Goal: Task Accomplishment & Management: Use online tool/utility

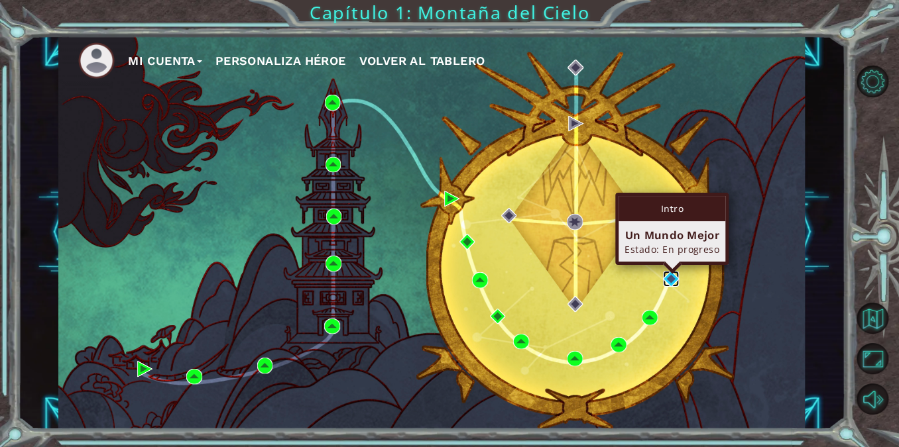
click at [671, 280] on img at bounding box center [671, 279] width 16 height 16
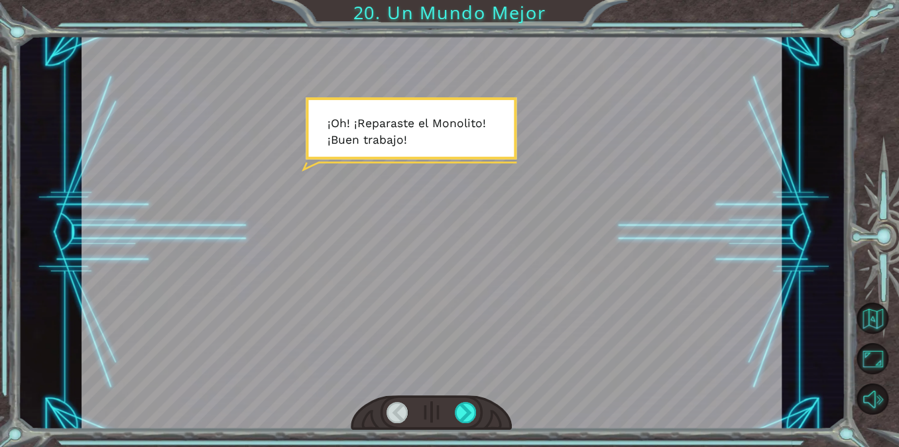
click at [454, 255] on div at bounding box center [432, 233] width 700 height 394
click at [467, 414] on div at bounding box center [466, 412] width 22 height 21
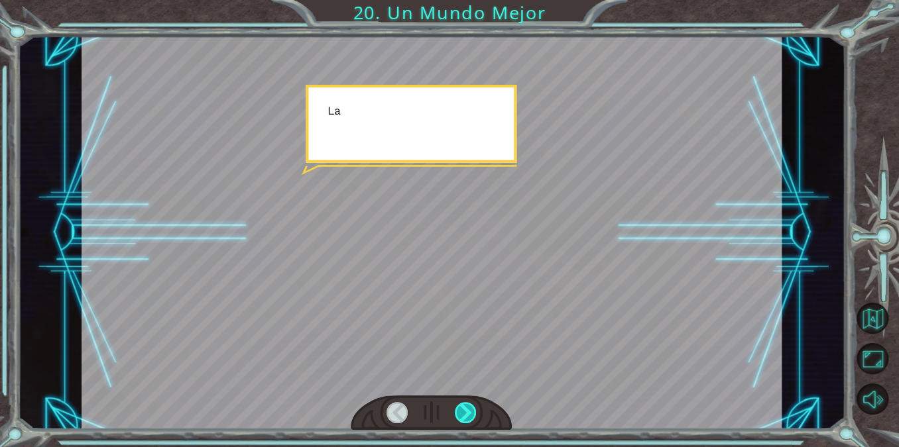
click at [467, 414] on div at bounding box center [466, 412] width 22 height 21
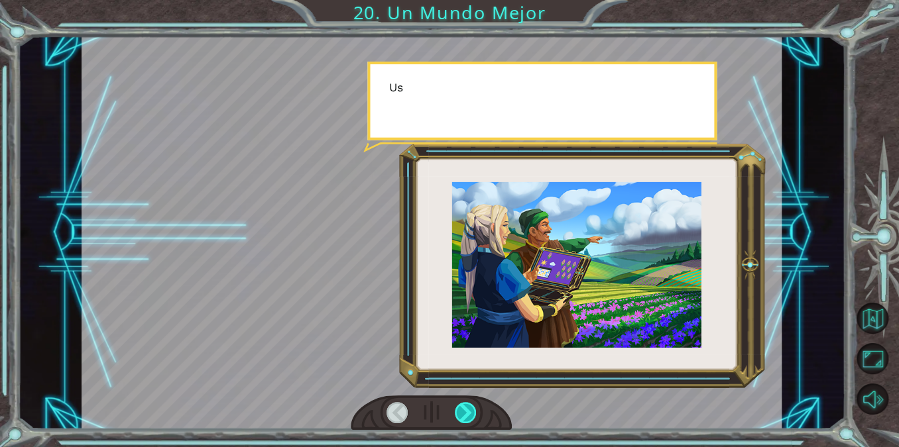
click at [467, 414] on div at bounding box center [466, 412] width 22 height 21
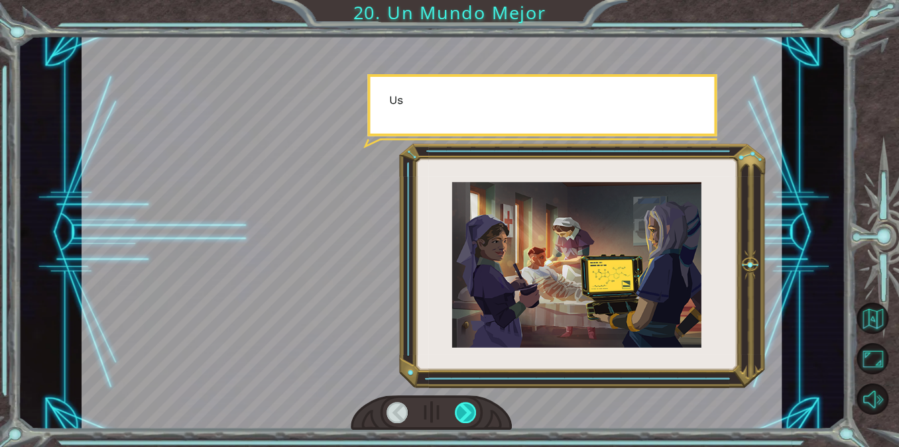
click at [467, 414] on div at bounding box center [466, 412] width 22 height 21
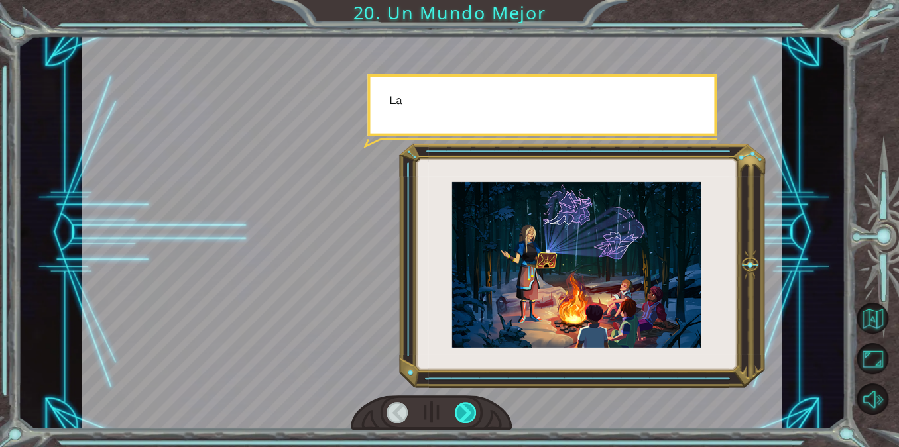
click at [467, 414] on div at bounding box center [466, 412] width 22 height 21
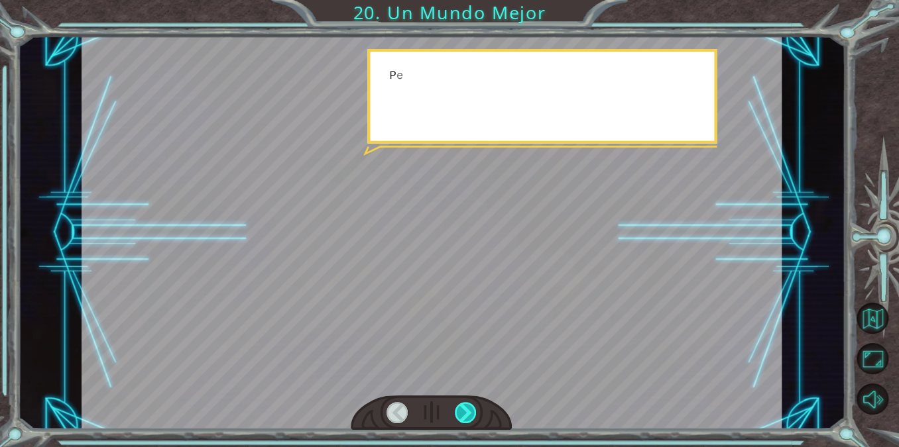
click at [467, 414] on div at bounding box center [466, 412] width 22 height 21
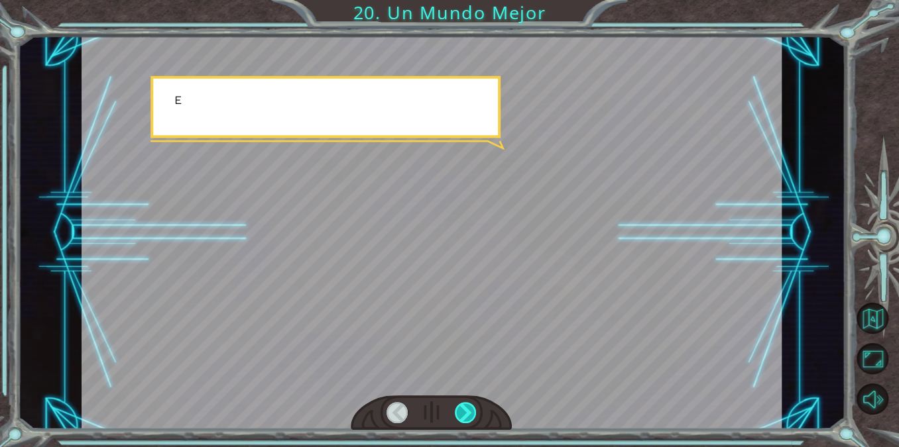
click at [467, 414] on div at bounding box center [466, 412] width 22 height 21
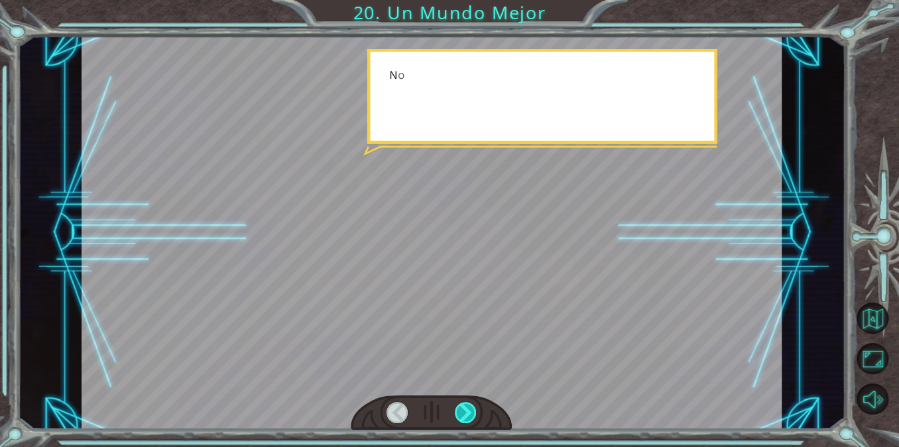
click at [467, 414] on div at bounding box center [466, 412] width 22 height 21
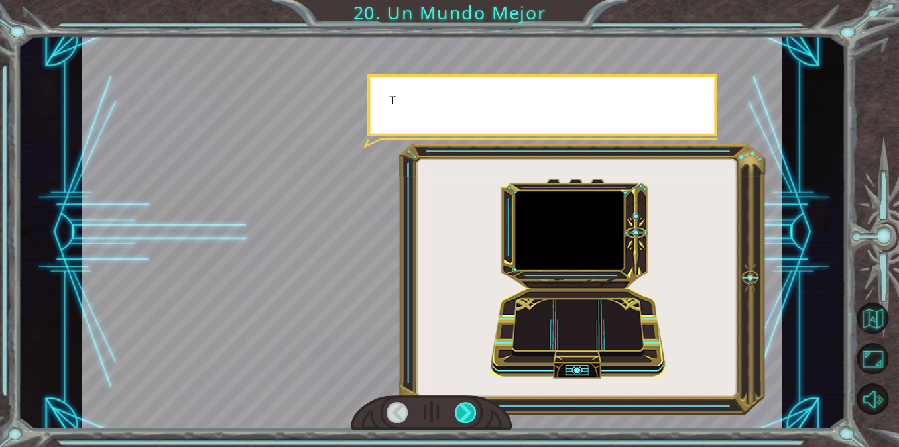
click at [467, 414] on div at bounding box center [466, 412] width 22 height 21
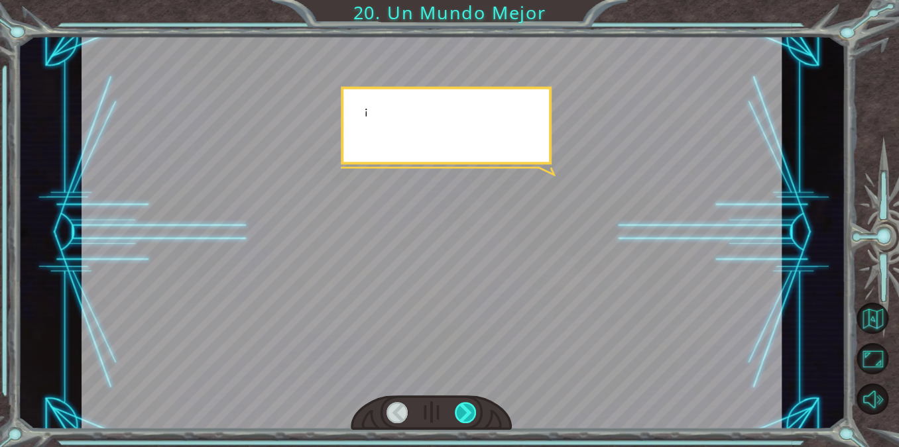
click at [467, 414] on div at bounding box center [466, 412] width 22 height 21
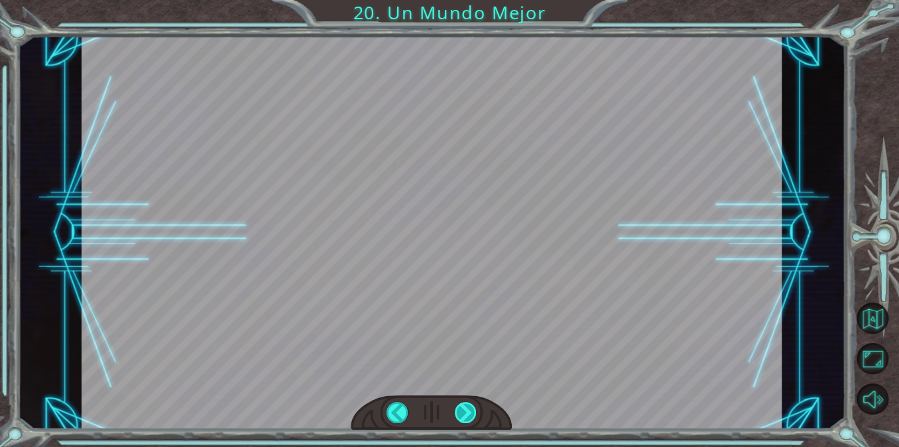
click at [467, 0] on div "¡ O h ! ¡ R e p a r a s t e e l M o n o l i t o ! ¡ B u e n t r a b a j o ! Y t…" at bounding box center [449, 0] width 899 height 0
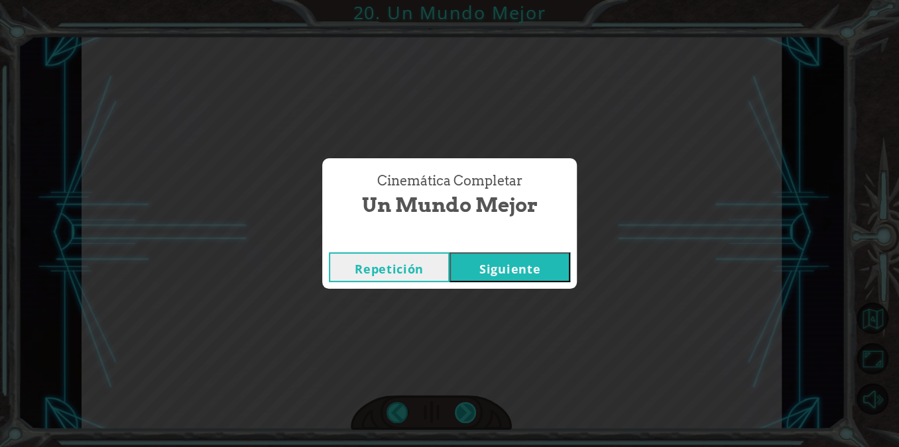
click at [467, 414] on div "Cinemática Completar Un Mundo Mejor Repetición [GEOGRAPHIC_DATA]" at bounding box center [449, 223] width 899 height 447
click at [463, 277] on button "Siguiente" at bounding box center [509, 267] width 121 height 30
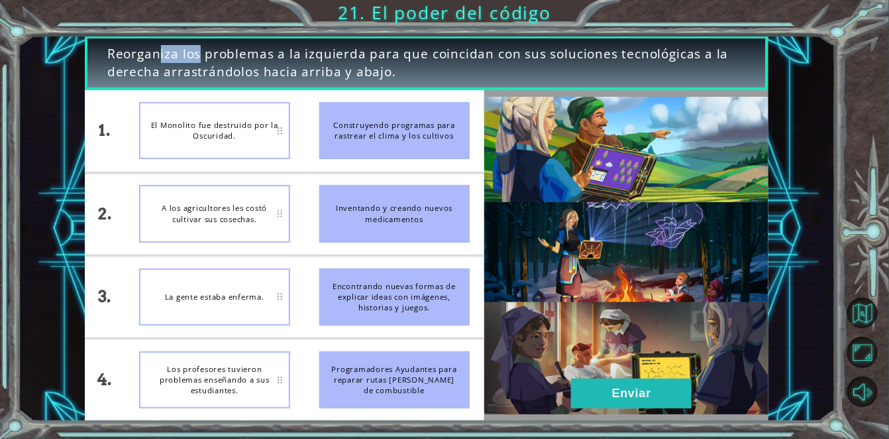
drag, startPoint x: 102, startPoint y: 50, endPoint x: 158, endPoint y: 54, distance: 56.4
click at [158, 54] on div "Reorganiza los problemas a la izquierda para que coincidan con sus soluciones t…" at bounding box center [427, 63] width 685 height 54
click at [440, 82] on div "Reorganiza los problemas a la izquierda para que coincidan con sus soluciones t…" at bounding box center [427, 63] width 685 height 54
drag, startPoint x: 415, startPoint y: 76, endPoint x: 408, endPoint y: 76, distance: 7.3
click at [408, 76] on span "Reorganiza los problemas a la izquierda para que coincidan con sus soluciones t…" at bounding box center [427, 63] width 640 height 36
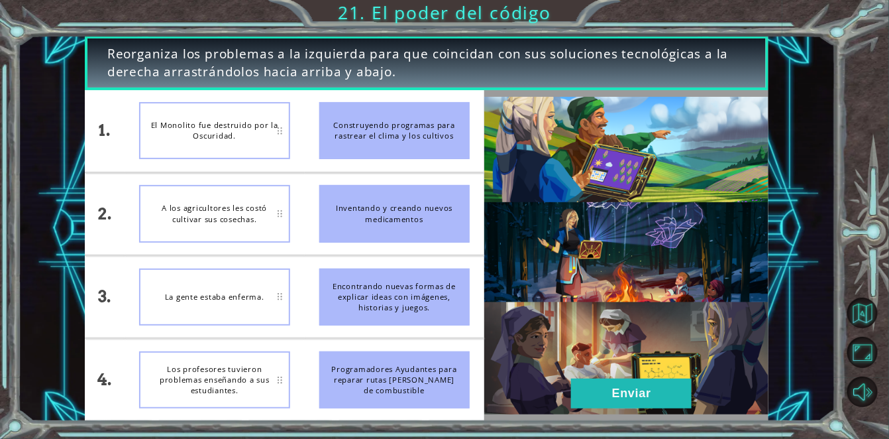
drag, startPoint x: 396, startPoint y: 105, endPoint x: 305, endPoint y: 132, distance: 94.8
click at [305, 132] on li "Construyendo programas para rastrear el clima y los cultivos" at bounding box center [395, 131] width 180 height 82
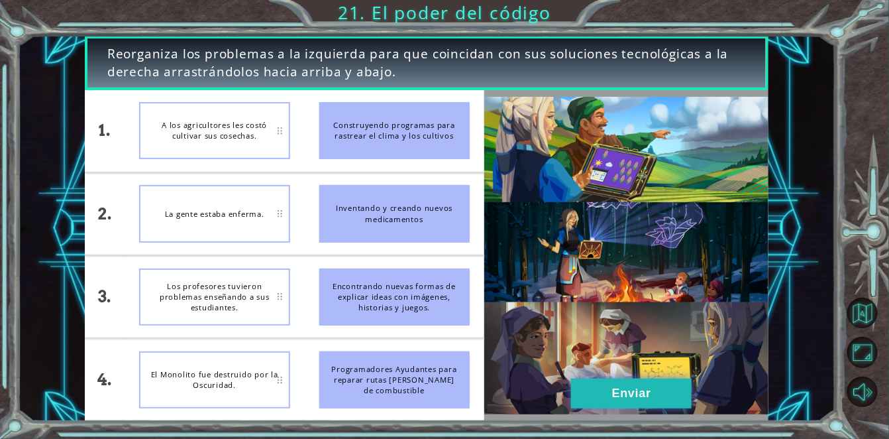
click at [670, 400] on button "Enviar" at bounding box center [631, 393] width 121 height 30
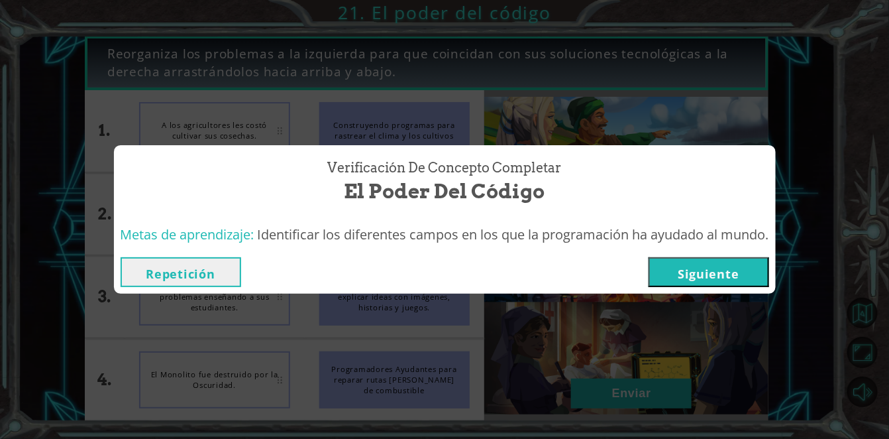
click at [720, 292] on div "Repetición [GEOGRAPHIC_DATA]" at bounding box center [445, 272] width 662 height 43
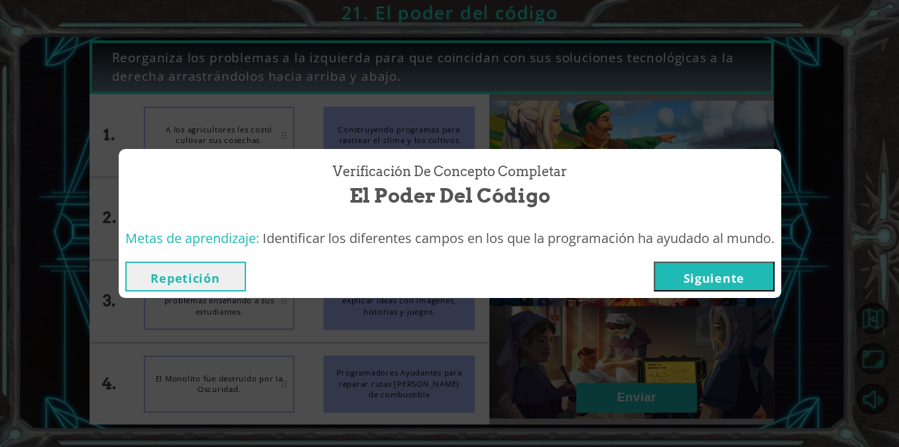
click at [719, 278] on button "Siguiente" at bounding box center [713, 277] width 121 height 30
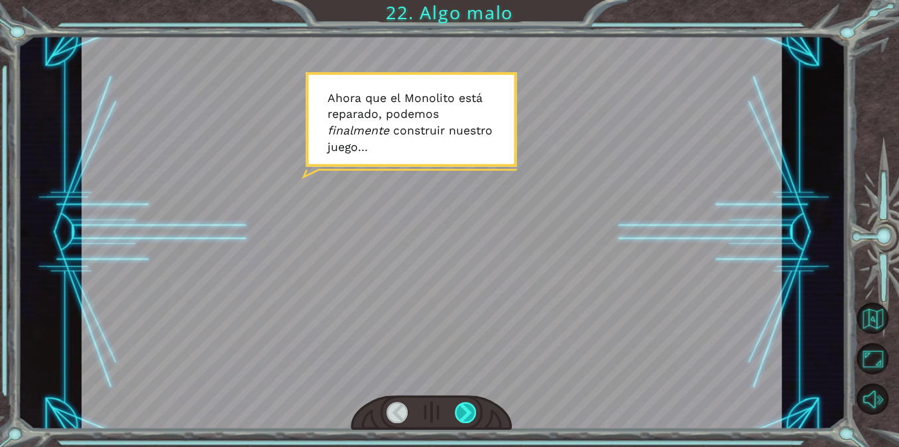
click at [471, 409] on div at bounding box center [466, 412] width 22 height 21
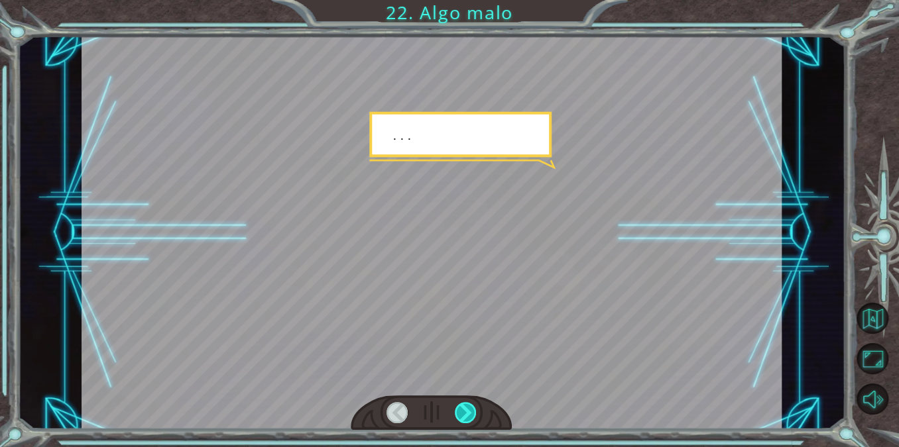
click at [471, 409] on div at bounding box center [466, 412] width 22 height 21
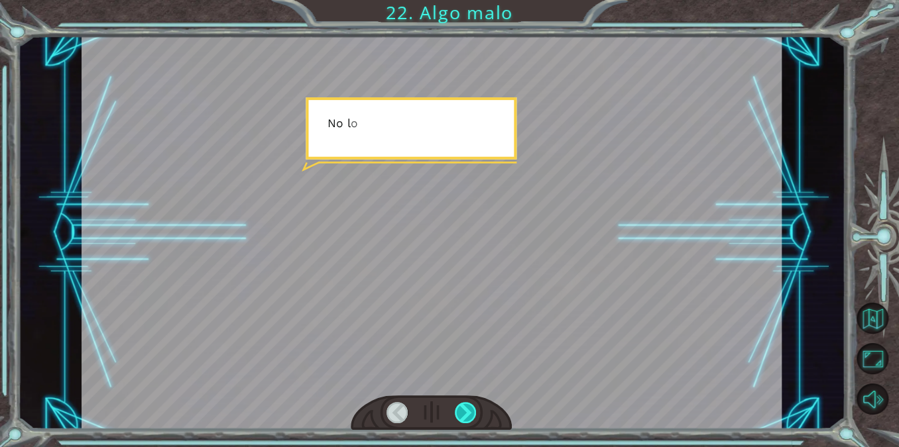
click at [471, 409] on div at bounding box center [466, 412] width 22 height 21
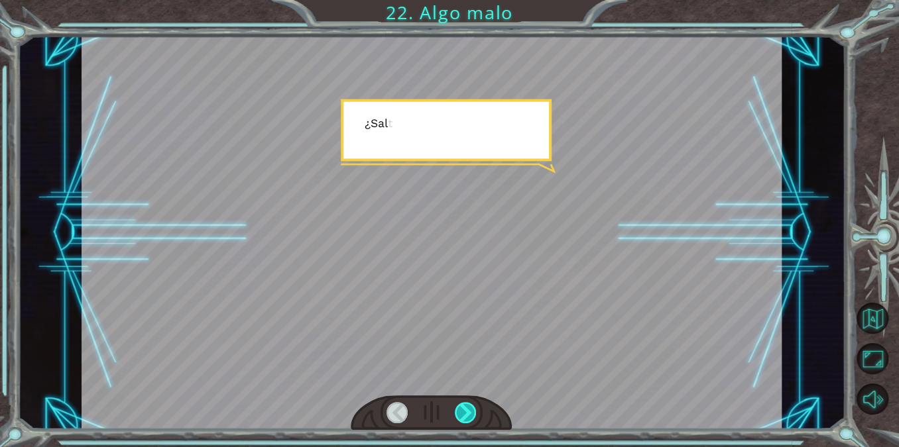
click at [471, 409] on div at bounding box center [466, 412] width 22 height 21
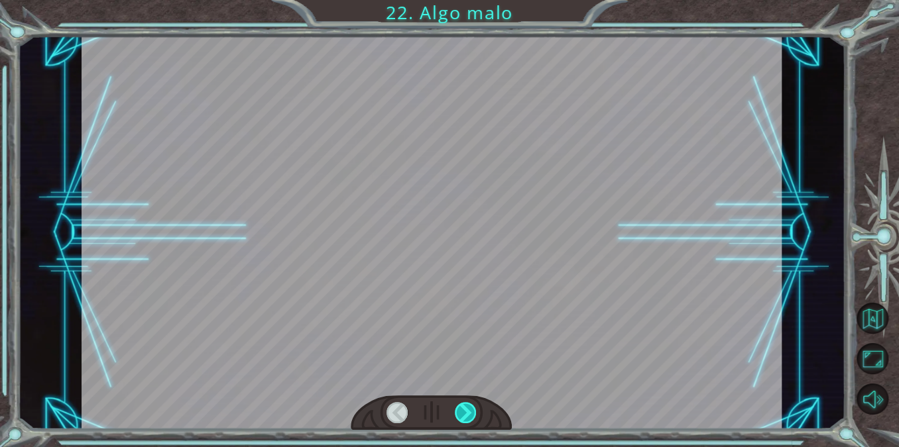
click at [471, 409] on div at bounding box center [466, 412] width 22 height 21
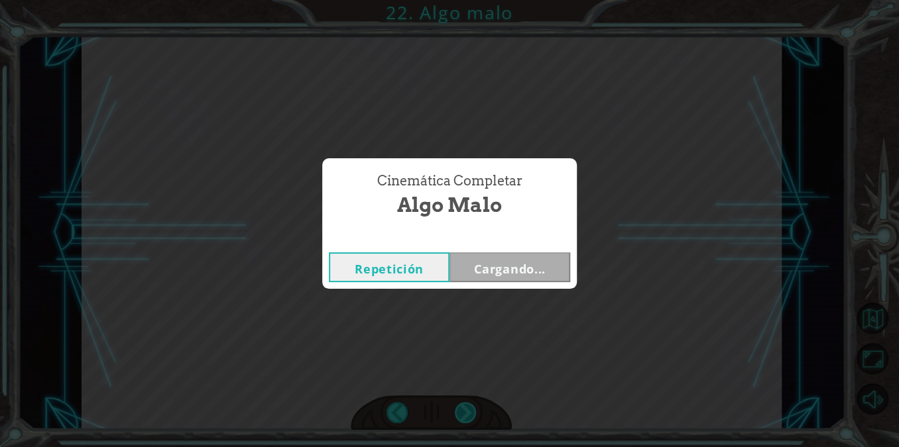
click at [471, 409] on div "Cinemática Completar Algo malo Repetición Cargando..." at bounding box center [449, 223] width 899 height 447
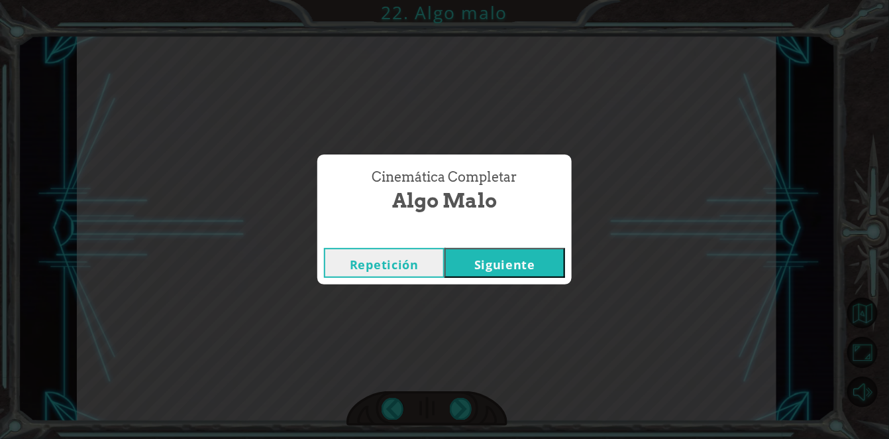
click at [471, 409] on div "Cinemática Completar Algo malo Repetición [GEOGRAPHIC_DATA]" at bounding box center [444, 219] width 889 height 439
click at [485, 281] on div "Repetición [GEOGRAPHIC_DATA]" at bounding box center [444, 262] width 254 height 43
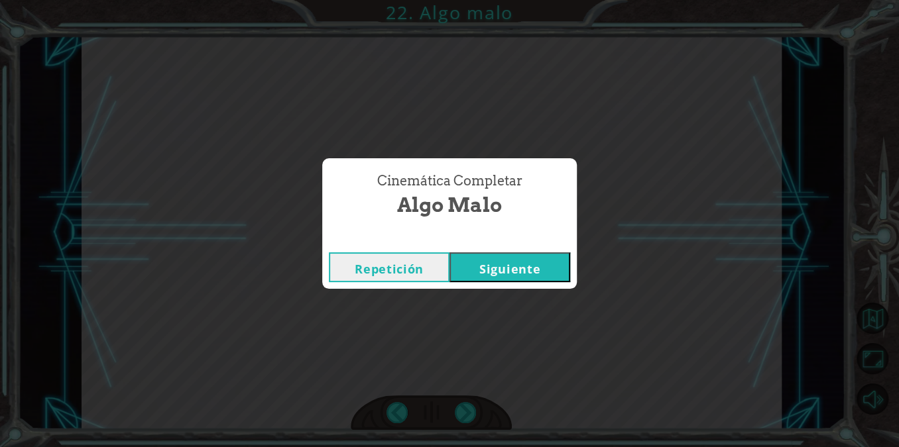
click at [477, 268] on button "Siguiente" at bounding box center [509, 267] width 121 height 30
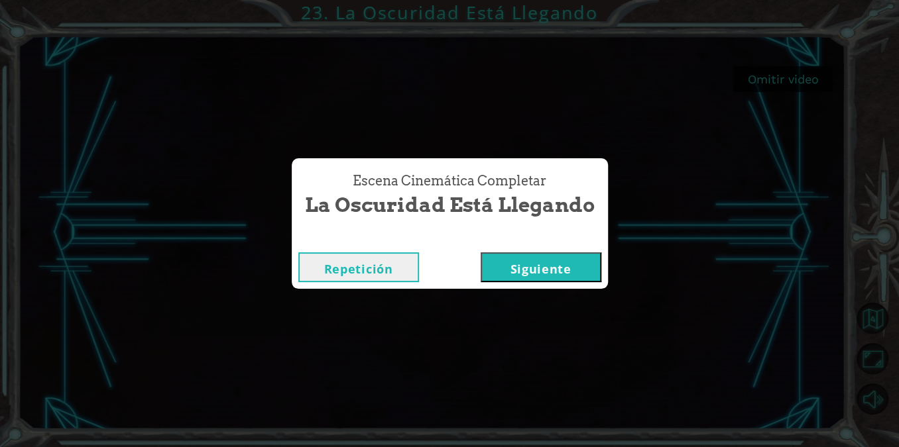
click at [552, 274] on button "Siguiente" at bounding box center [540, 267] width 121 height 30
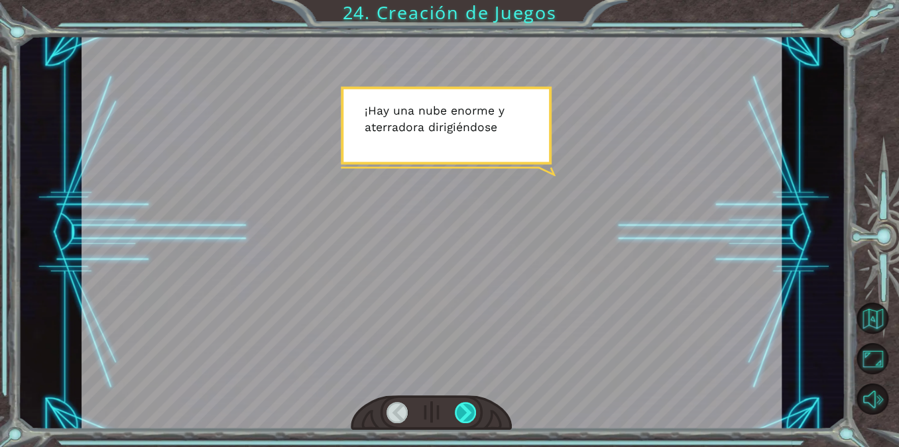
click at [464, 410] on div at bounding box center [466, 412] width 22 height 21
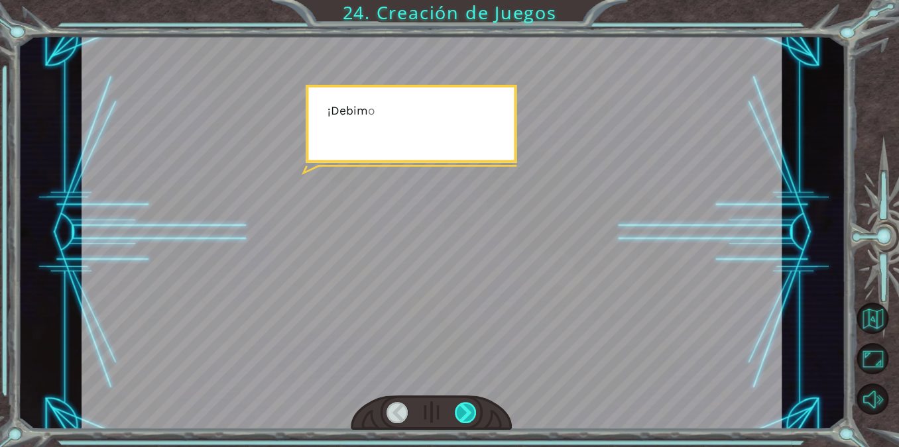
click at [464, 410] on div at bounding box center [466, 412] width 22 height 21
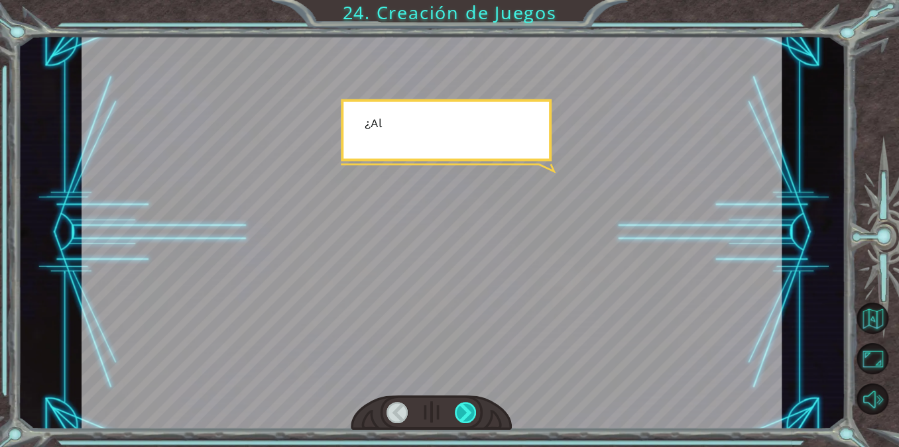
click at [464, 410] on div at bounding box center [466, 412] width 22 height 21
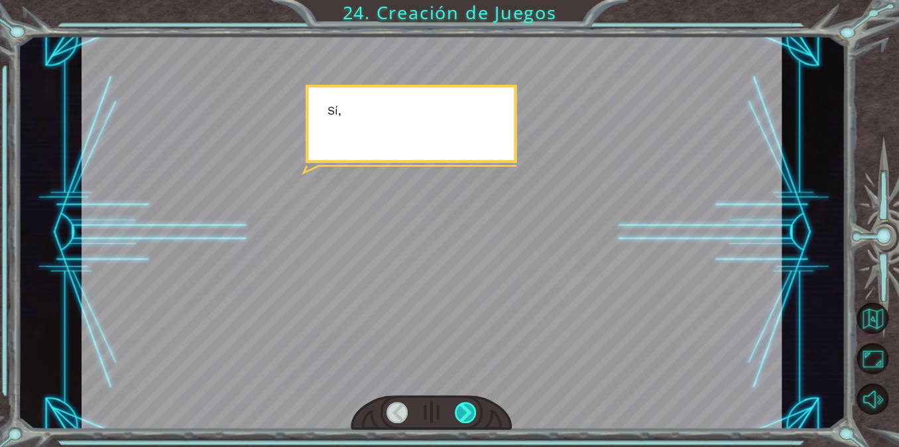
click at [464, 410] on div at bounding box center [466, 412] width 22 height 21
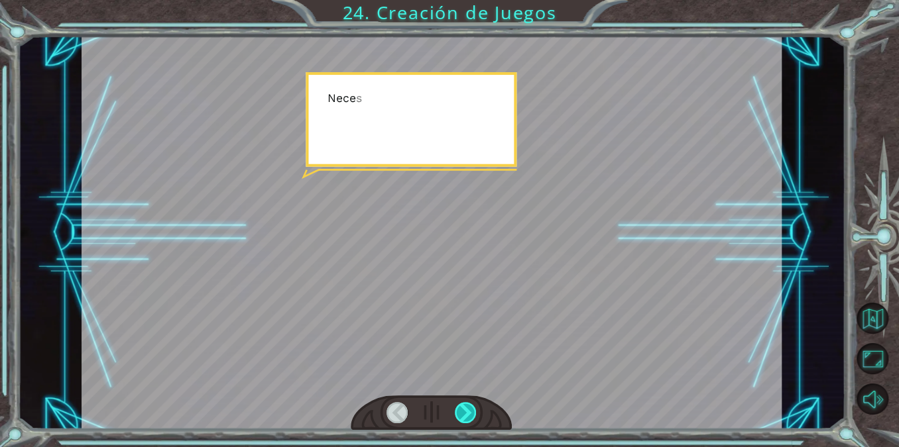
click at [464, 410] on div at bounding box center [466, 412] width 22 height 21
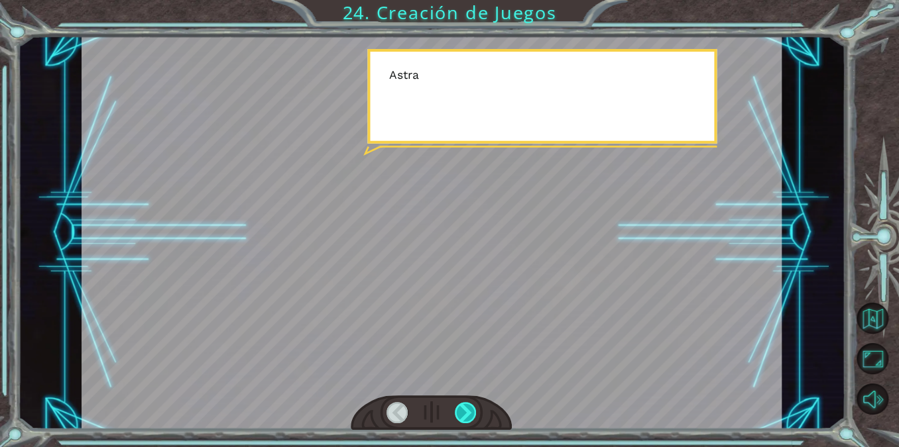
click at [464, 410] on div at bounding box center [466, 412] width 22 height 21
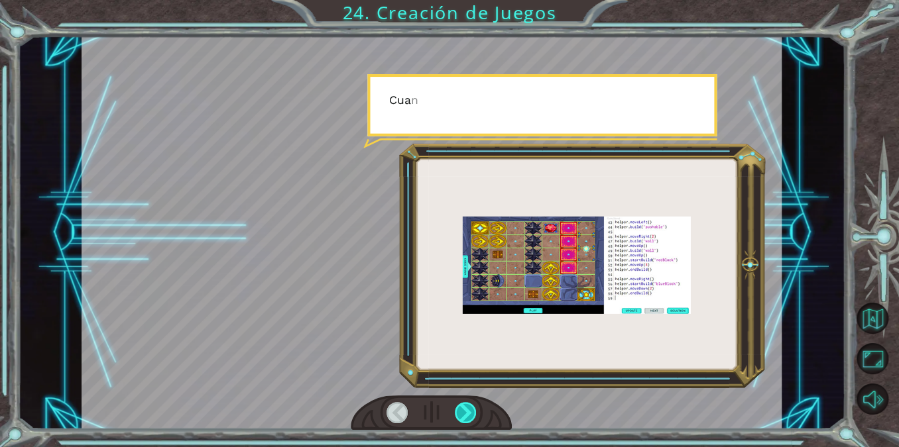
click at [464, 410] on div at bounding box center [466, 412] width 22 height 21
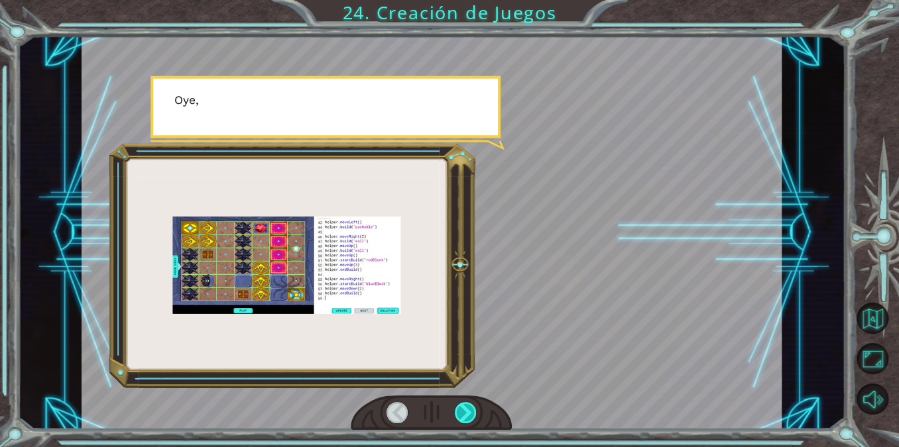
click at [464, 410] on div at bounding box center [466, 412] width 22 height 21
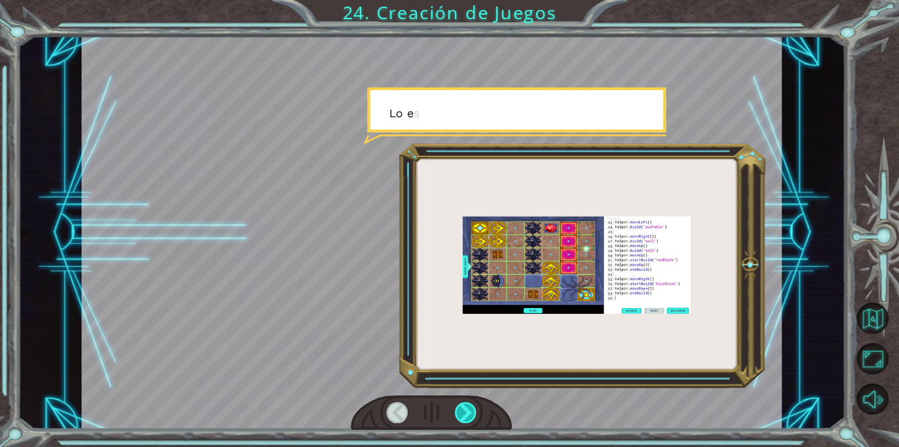
click at [464, 410] on div at bounding box center [466, 412] width 22 height 21
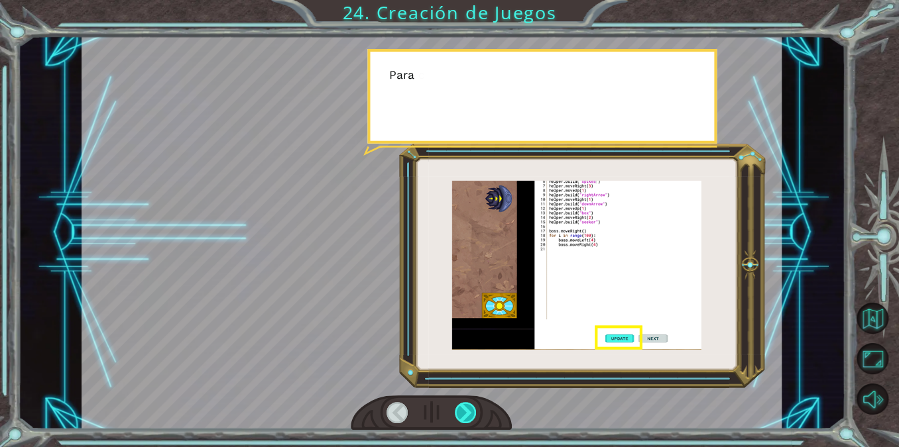
click at [464, 410] on div at bounding box center [466, 412] width 22 height 21
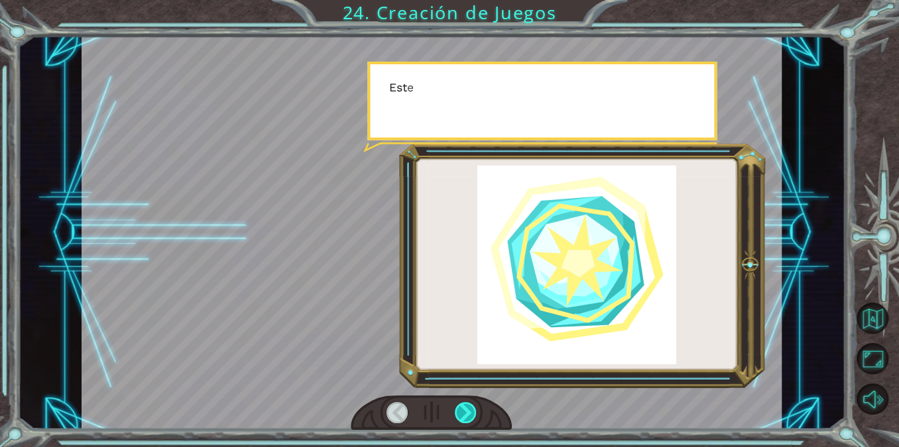
click at [464, 410] on div at bounding box center [466, 412] width 22 height 21
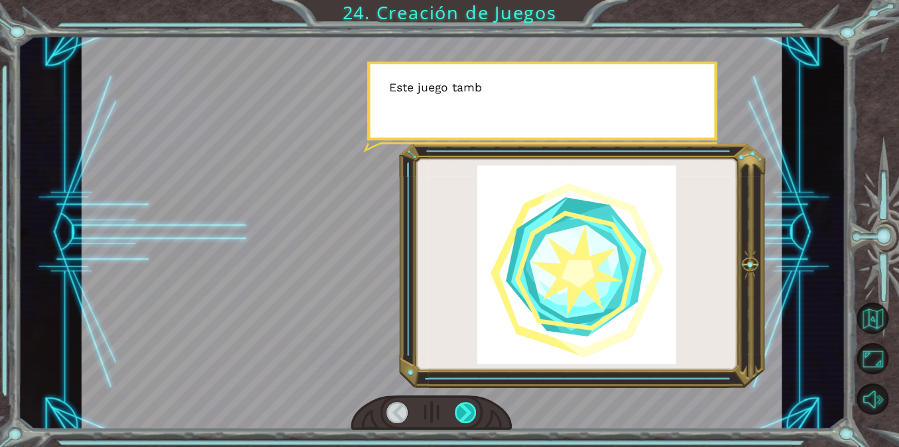
click at [464, 410] on div at bounding box center [466, 412] width 22 height 21
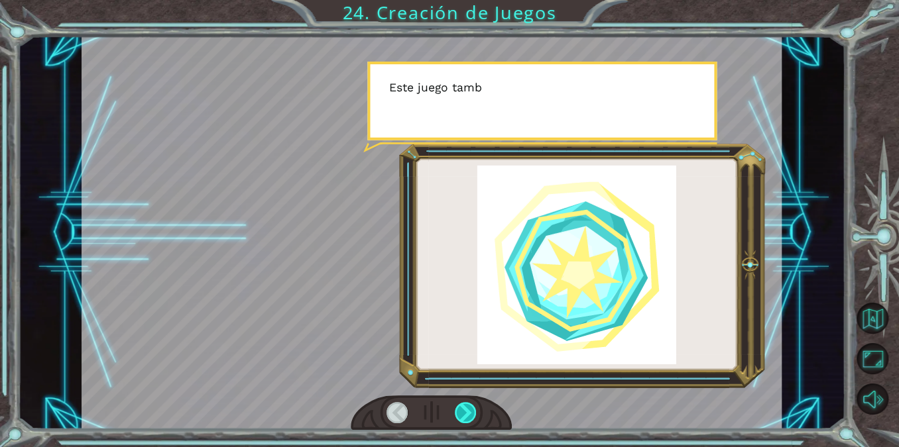
click at [464, 410] on div at bounding box center [466, 412] width 22 height 21
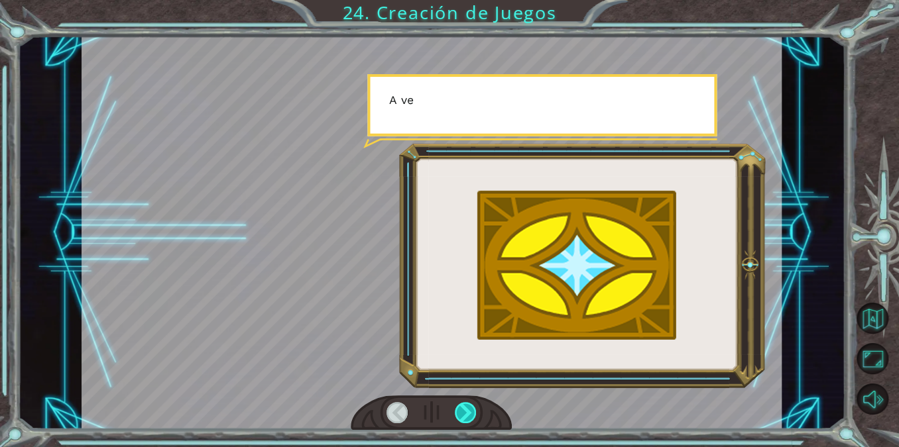
click at [464, 410] on div at bounding box center [466, 412] width 22 height 21
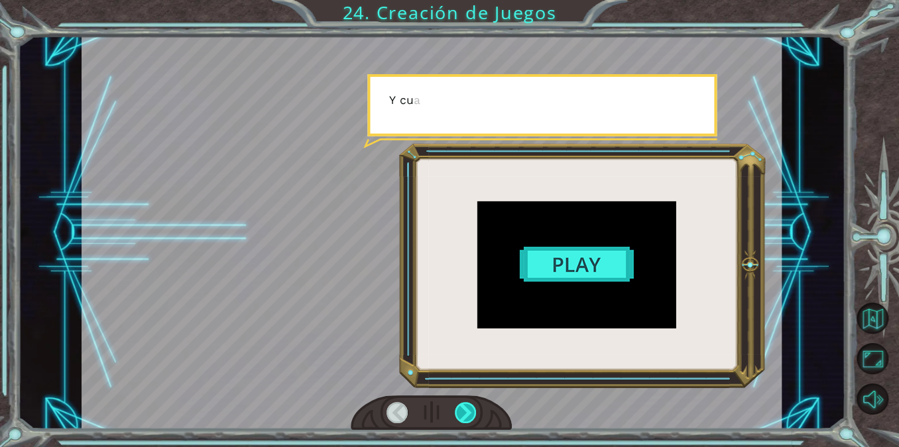
click at [464, 410] on div at bounding box center [466, 412] width 22 height 21
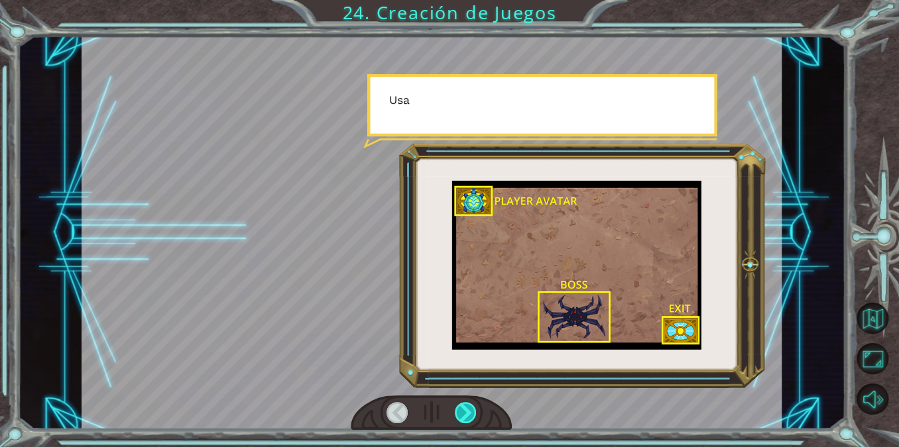
click at [464, 410] on div at bounding box center [466, 412] width 22 height 21
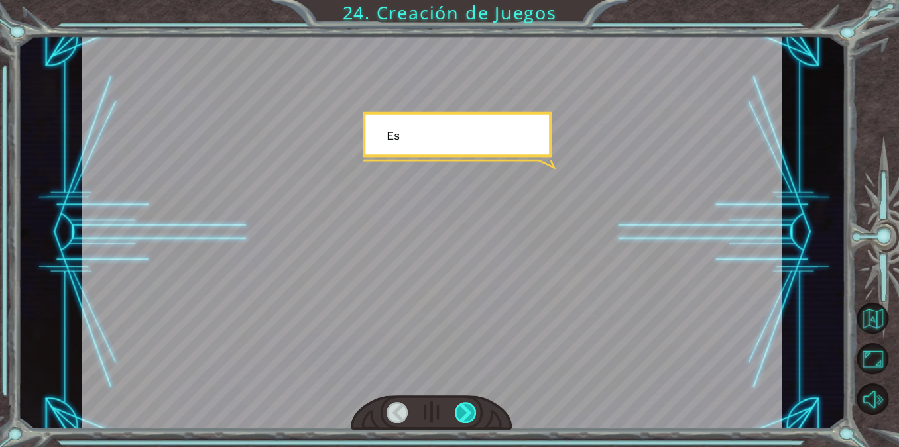
click at [464, 410] on div at bounding box center [466, 412] width 22 height 21
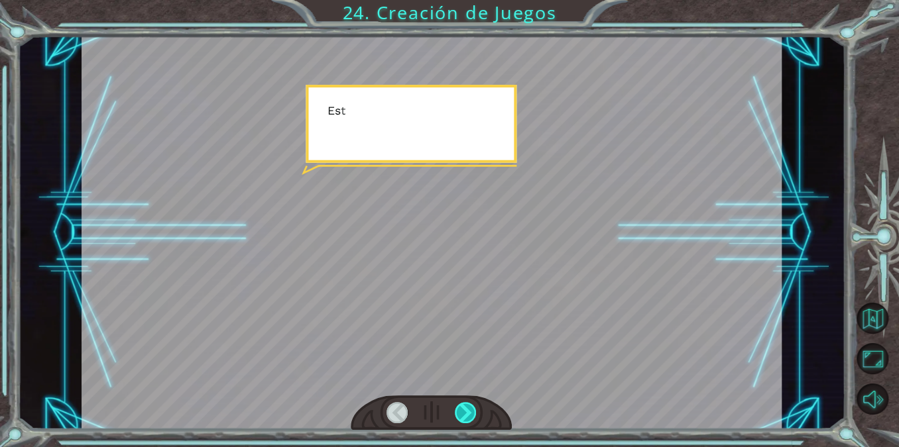
click at [464, 410] on div at bounding box center [466, 412] width 22 height 21
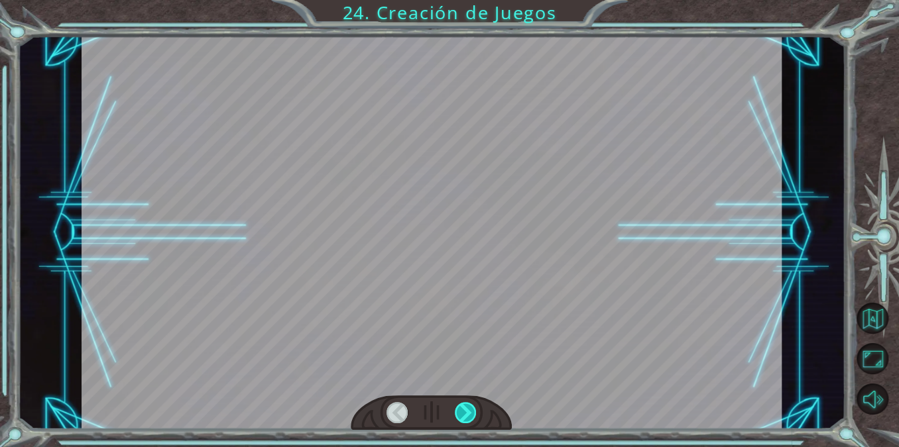
click at [464, 410] on div at bounding box center [466, 412] width 22 height 21
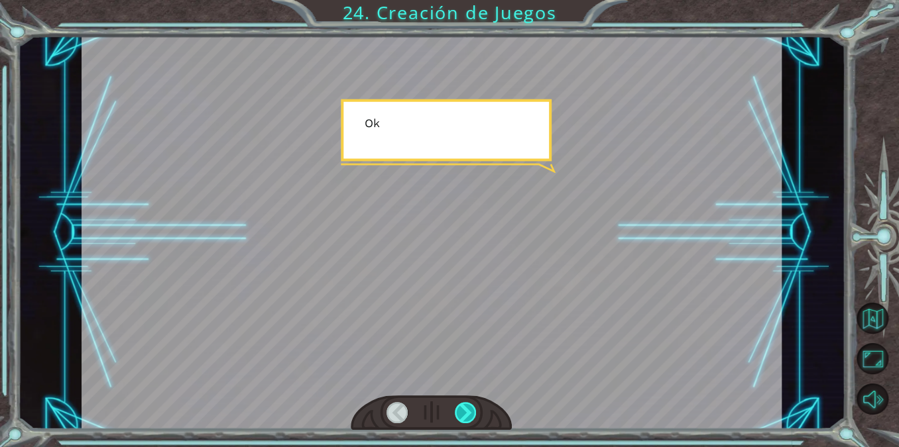
click at [464, 410] on div at bounding box center [466, 412] width 22 height 21
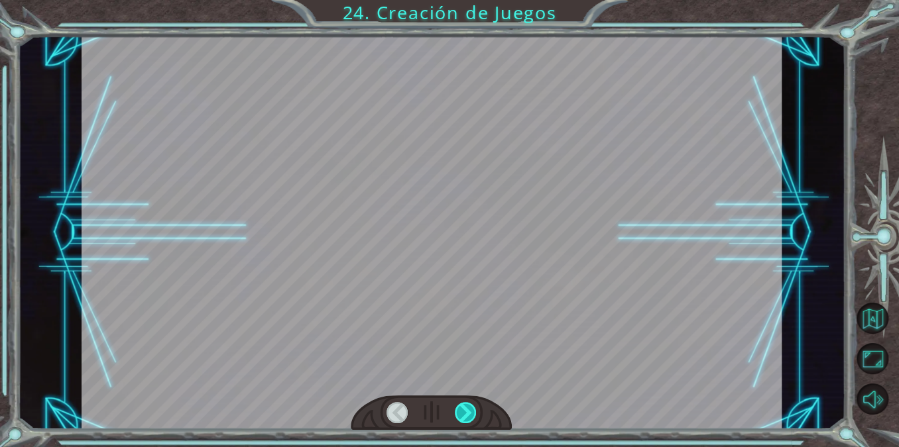
click at [464, 410] on div at bounding box center [466, 412] width 22 height 21
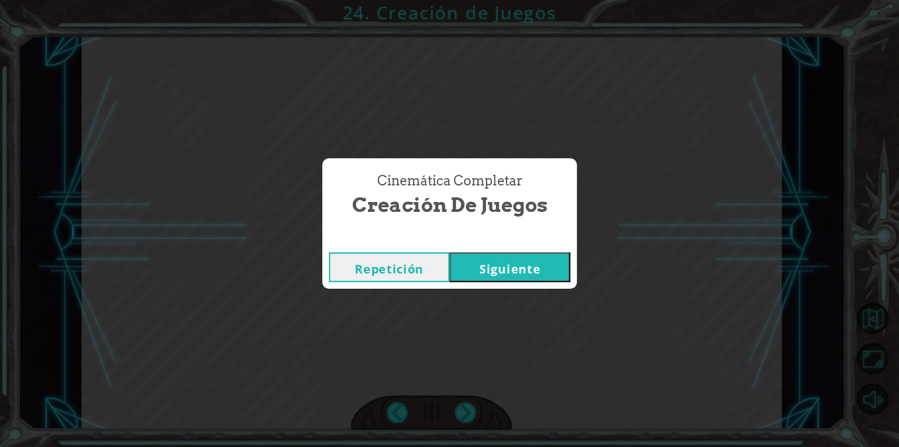
click at [508, 272] on button "Siguiente" at bounding box center [509, 267] width 121 height 30
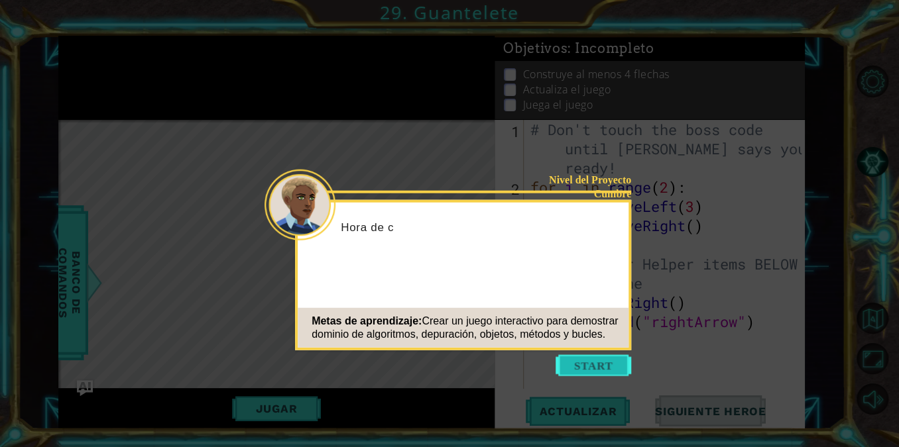
click at [570, 356] on button "Start" at bounding box center [593, 365] width 76 height 21
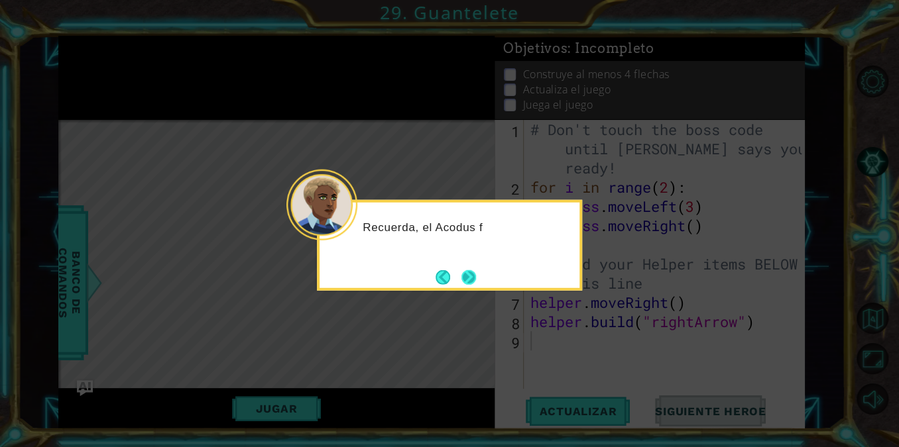
click at [471, 280] on button "Next" at bounding box center [468, 277] width 19 height 19
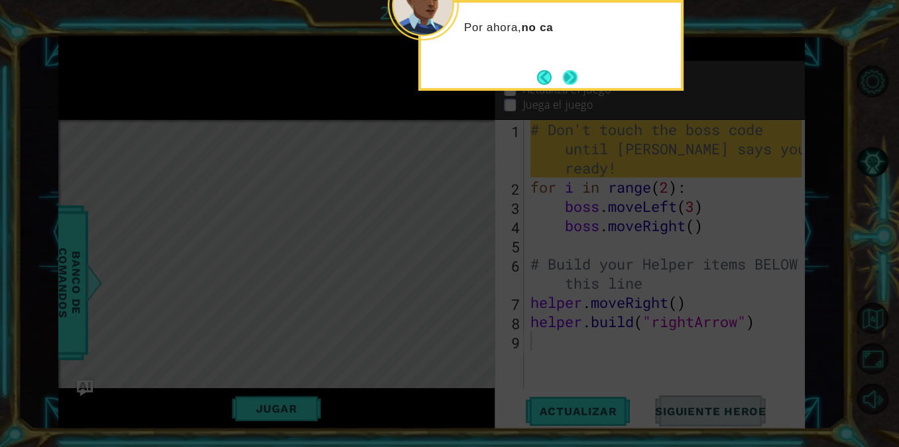
click at [569, 85] on button "Next" at bounding box center [570, 77] width 15 height 15
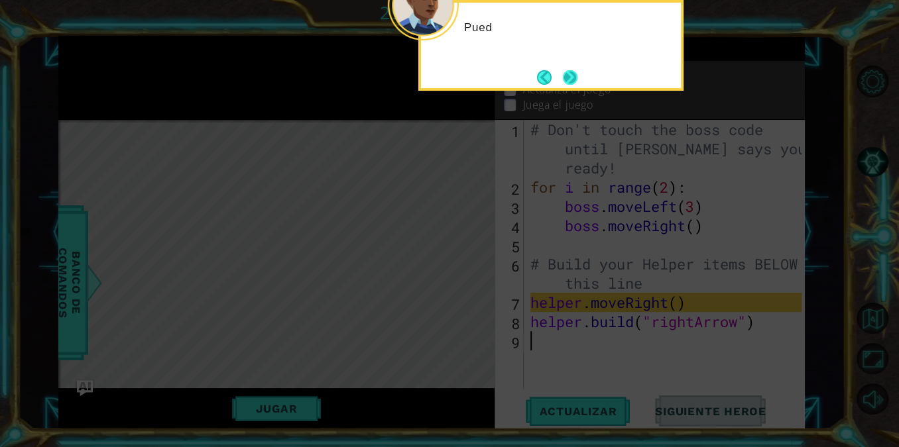
click at [570, 85] on button "Next" at bounding box center [569, 77] width 17 height 17
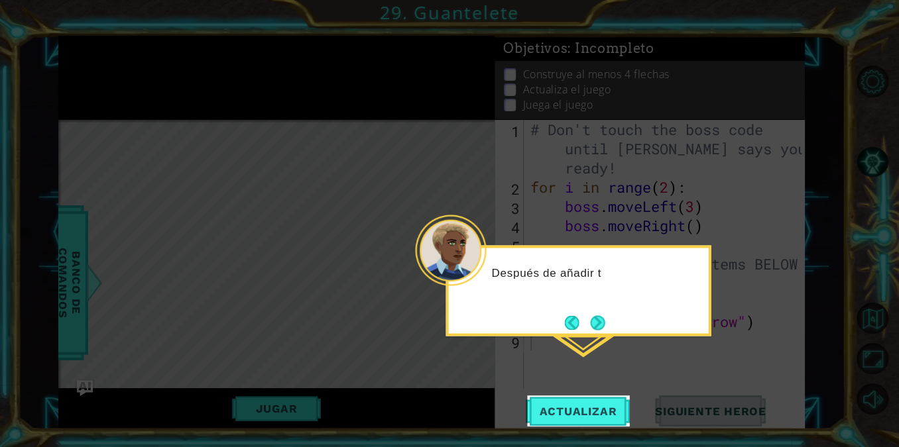
click at [599, 309] on div "Después de añadir t" at bounding box center [577, 290] width 265 height 91
click at [597, 318] on button "Next" at bounding box center [598, 323] width 16 height 16
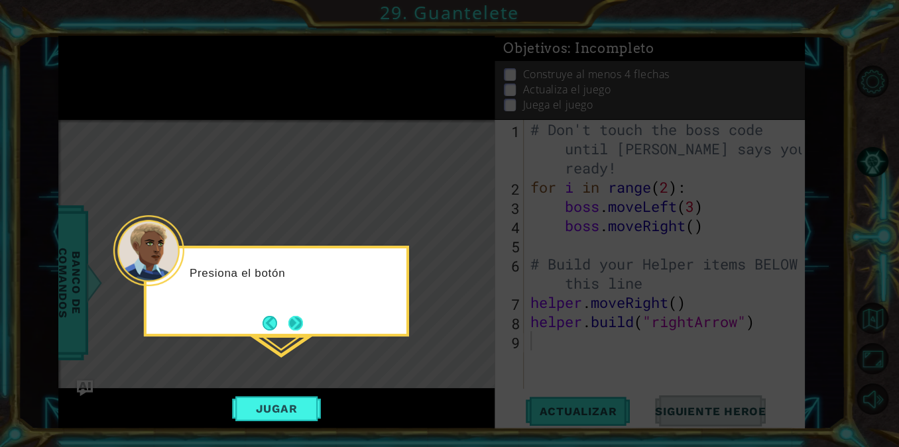
click at [289, 323] on button "Next" at bounding box center [295, 323] width 18 height 18
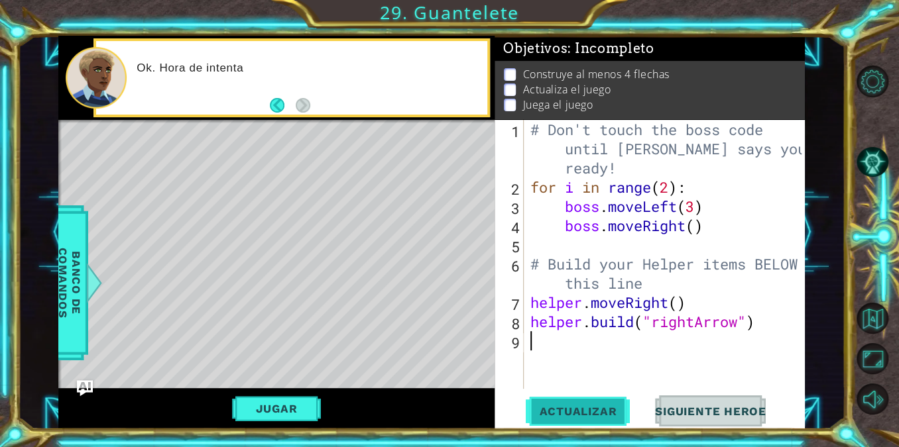
click at [560, 407] on span "Actualizar" at bounding box center [578, 411] width 104 height 13
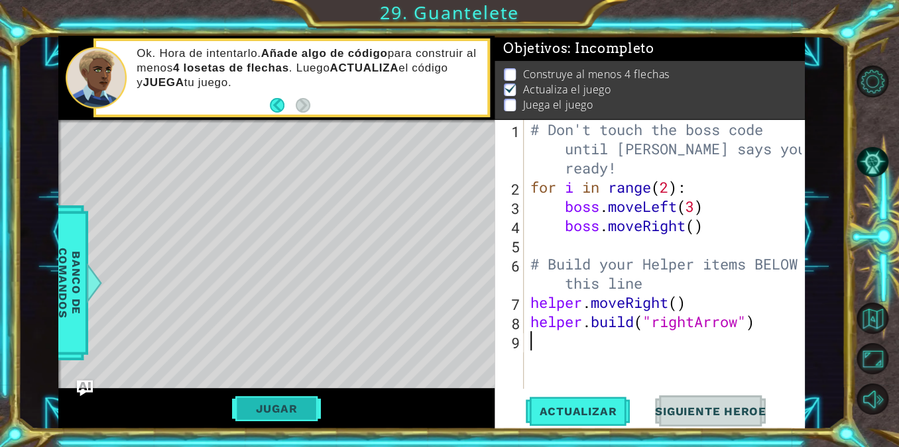
click at [264, 414] on button "Jugar" at bounding box center [276, 408] width 89 height 25
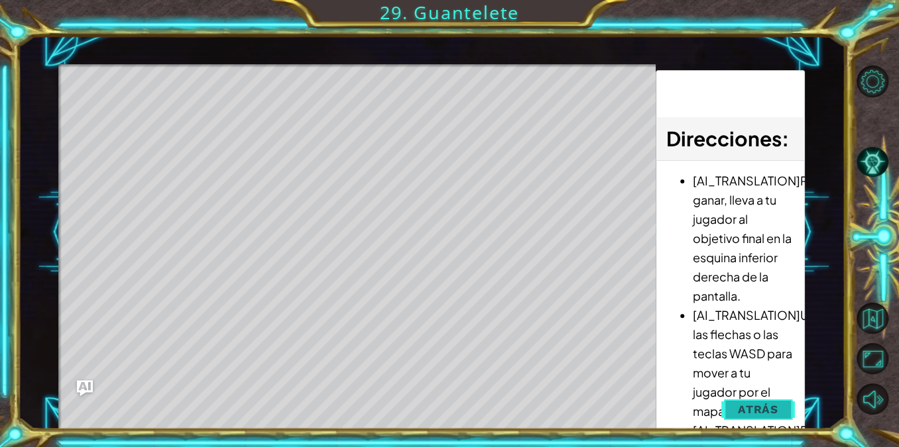
click at [772, 404] on span "Atrás" at bounding box center [758, 409] width 40 height 13
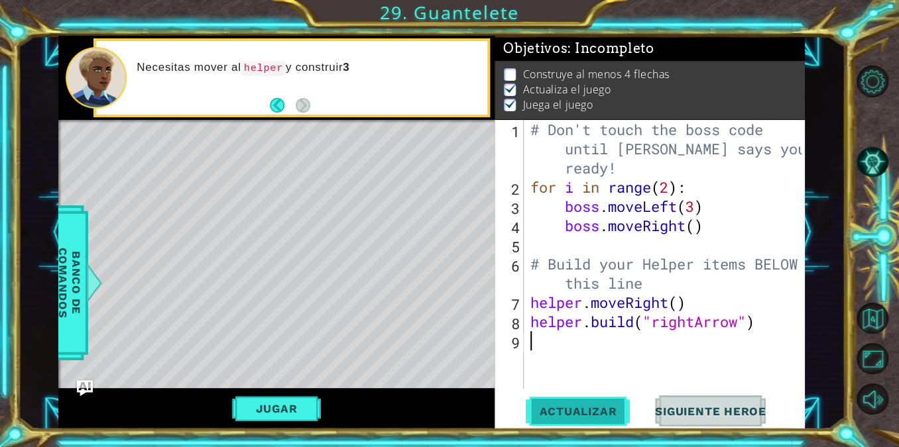
click at [591, 402] on button "Actualizar" at bounding box center [578, 411] width 104 height 31
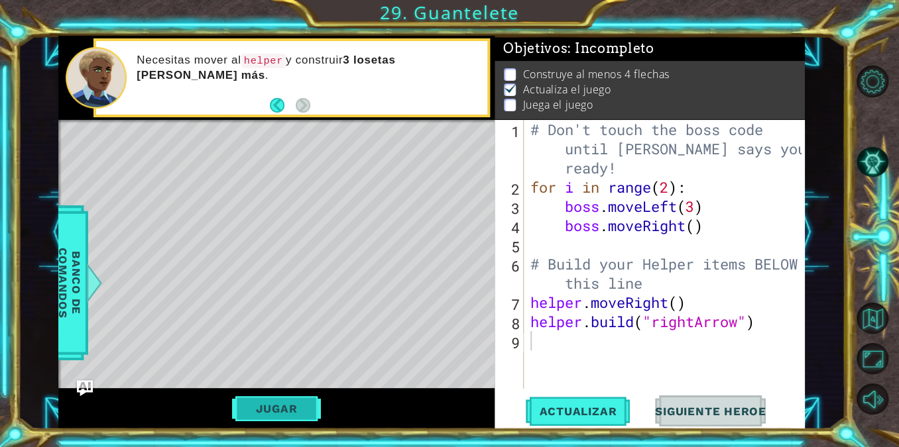
click at [270, 402] on button "Jugar" at bounding box center [276, 408] width 89 height 25
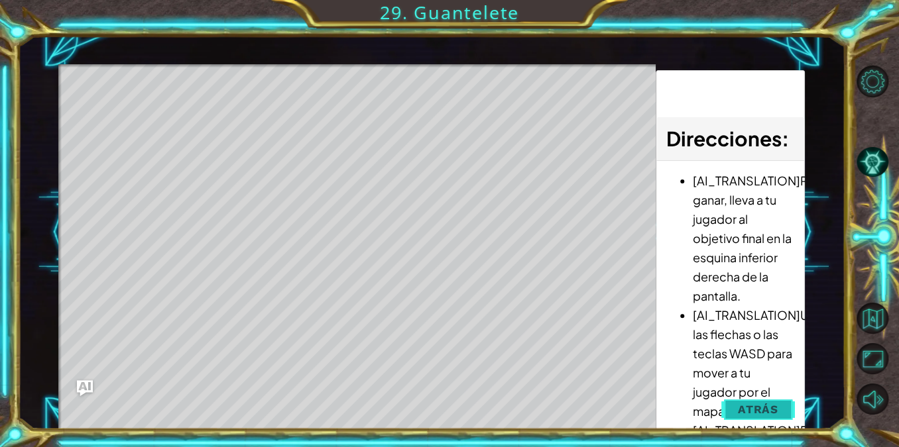
click at [756, 413] on span "Atrás" at bounding box center [758, 409] width 40 height 13
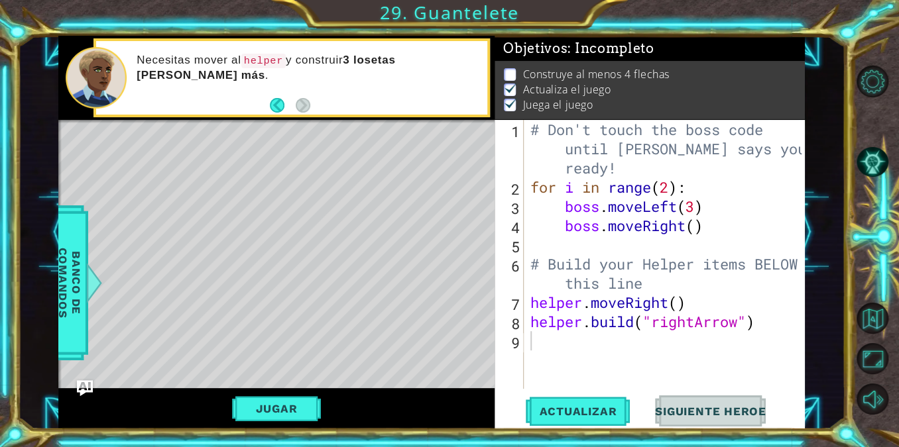
type textarea "[DOMAIN_NAME]("rightArrow")"
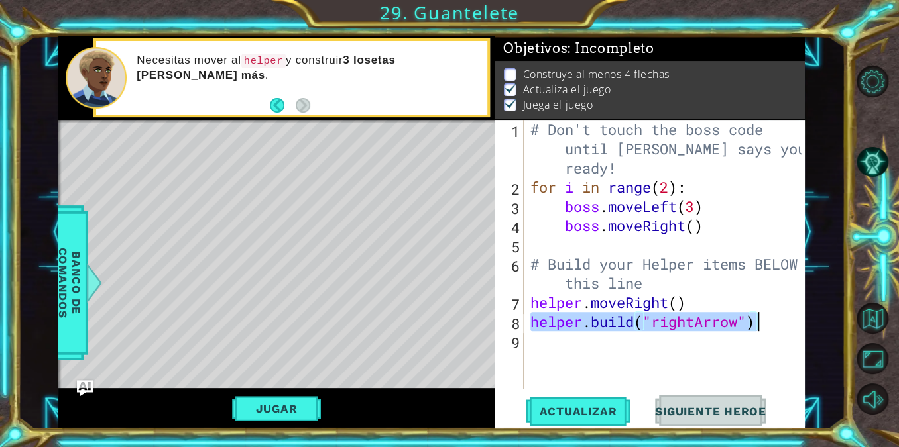
drag, startPoint x: 529, startPoint y: 319, endPoint x: 760, endPoint y: 327, distance: 230.7
click at [760, 327] on div "# Don't touch the boss code until [PERSON_NAME] says you're ready! for i in ran…" at bounding box center [668, 293] width 280 height 346
click at [661, 343] on div "# Don't touch the boss code until [PERSON_NAME] says you're ready! for i in ran…" at bounding box center [668, 293] width 280 height 346
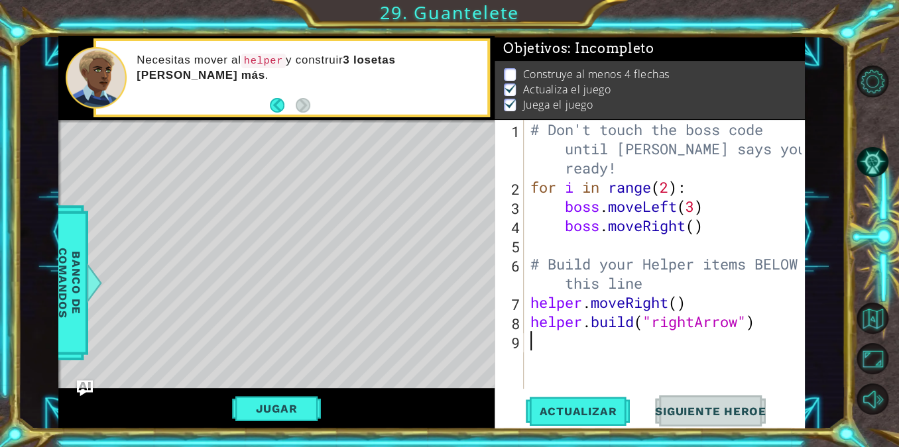
paste textarea "[DOMAIN_NAME]("rightArrow")"
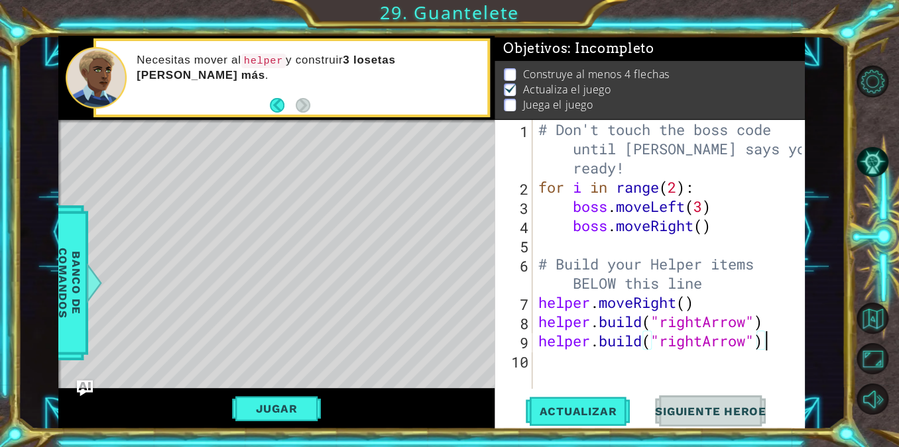
paste textarea "[DOMAIN_NAME]("rightArrow")"
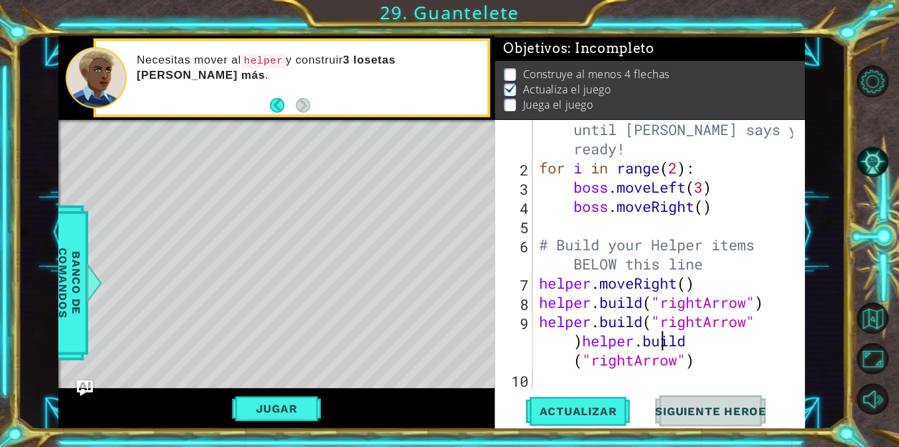
type textarea "[DOMAIN_NAME]("rightArrow")"
click at [661, 343] on div "# Don't touch the boss code until [PERSON_NAME] says you're ready! for i in ran…" at bounding box center [667, 274] width 263 height 346
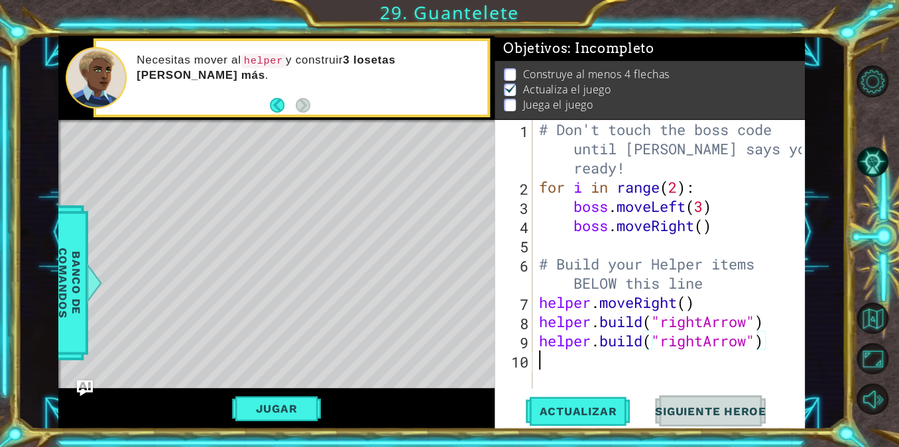
click at [628, 361] on div "# Don't touch the boss code until [PERSON_NAME] says you're ready! for i in ran…" at bounding box center [672, 293] width 272 height 346
paste textarea "[DOMAIN_NAME]("rightArrow")"
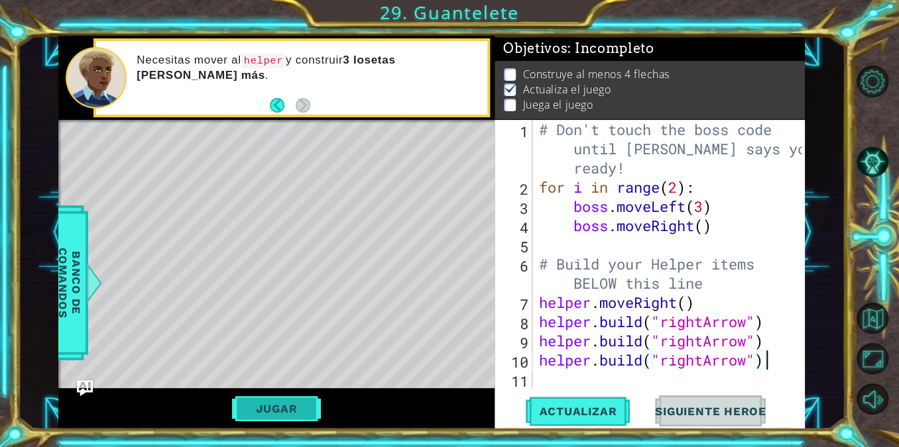
click at [283, 413] on button "Jugar" at bounding box center [276, 408] width 89 height 25
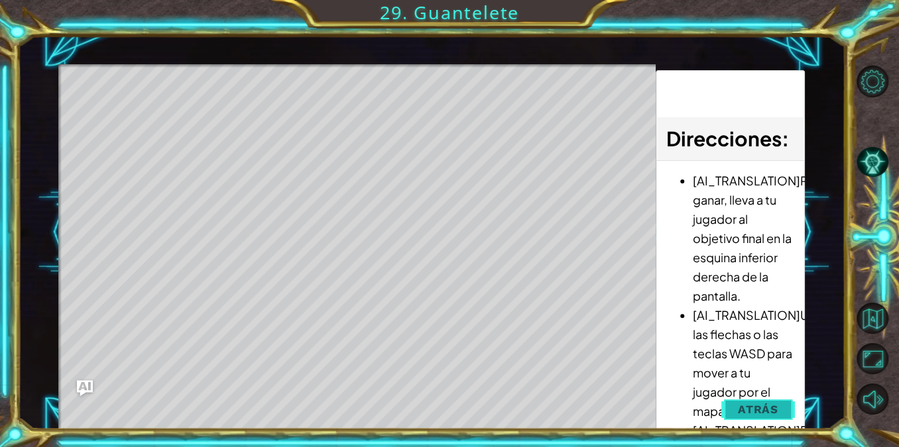
click at [765, 400] on button "Atrás" at bounding box center [758, 409] width 74 height 27
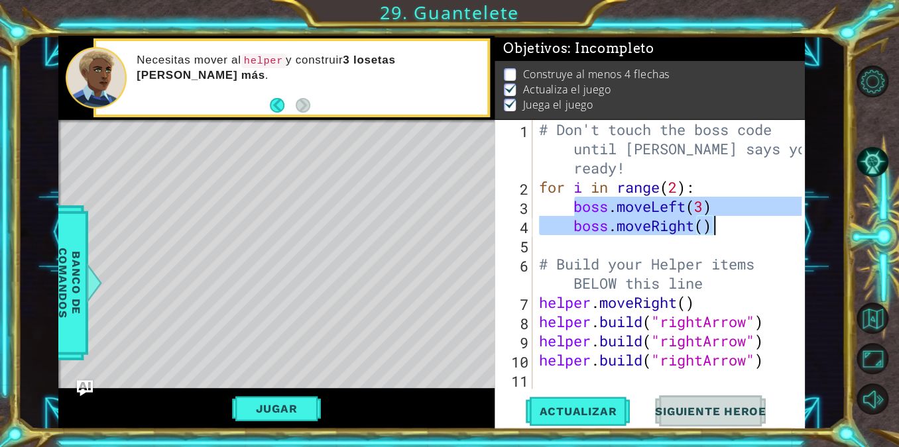
drag, startPoint x: 573, startPoint y: 207, endPoint x: 746, endPoint y: 222, distance: 173.6
click at [746, 222] on div "# Don't touch the boss code until [PERSON_NAME] says you're ready! for i in ran…" at bounding box center [672, 293] width 272 height 346
click at [732, 220] on div "# Don't touch the boss code until [PERSON_NAME] says you're ready! for i in ran…" at bounding box center [668, 254] width 265 height 269
drag, startPoint x: 732, startPoint y: 220, endPoint x: 570, endPoint y: 209, distance: 162.0
click at [570, 209] on div "# Don't touch the boss code until [PERSON_NAME] says you're ready! for i in ran…" at bounding box center [672, 293] width 272 height 346
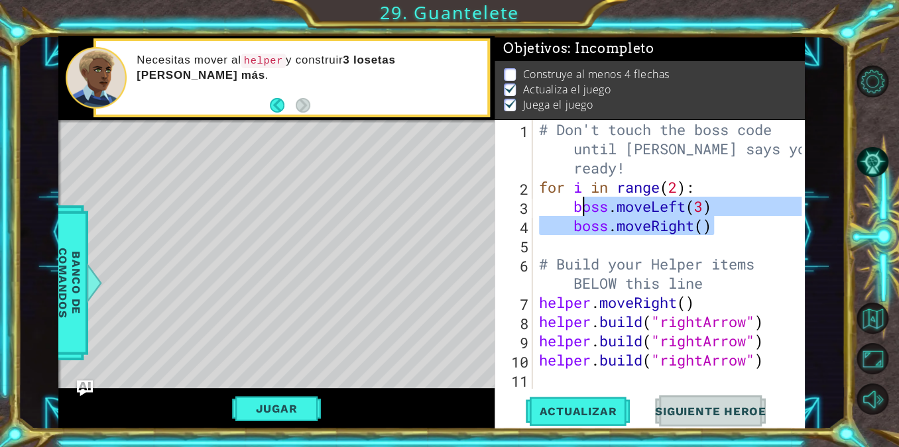
type textarea "boss.moveLeft(3) boss.moveRight()"
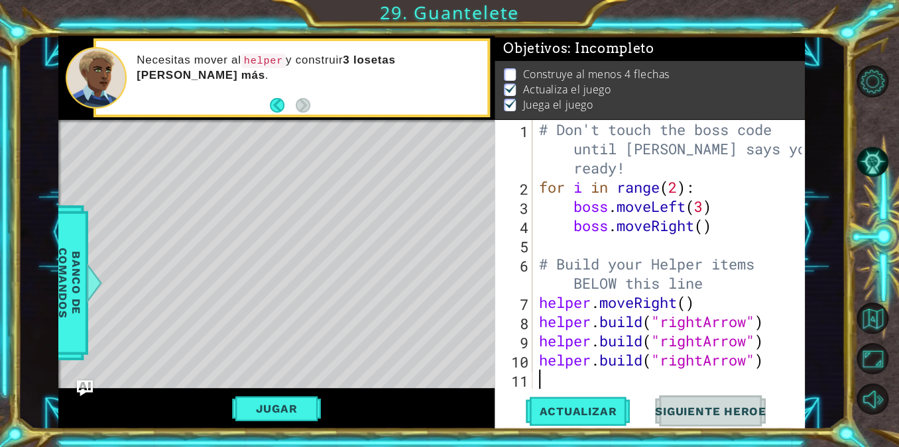
click at [577, 375] on div "# Don't touch the boss code until [PERSON_NAME] says you're ready! for i in ran…" at bounding box center [672, 293] width 272 height 346
paste textarea "boss.moveRight()"
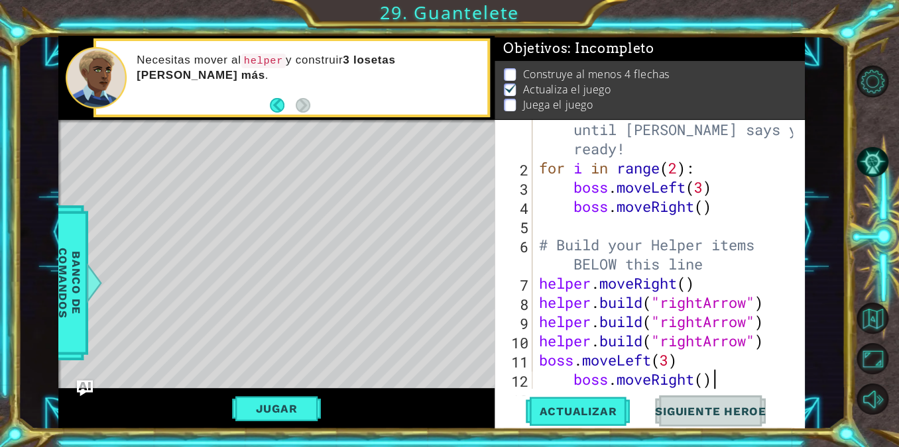
scroll to position [38, 0]
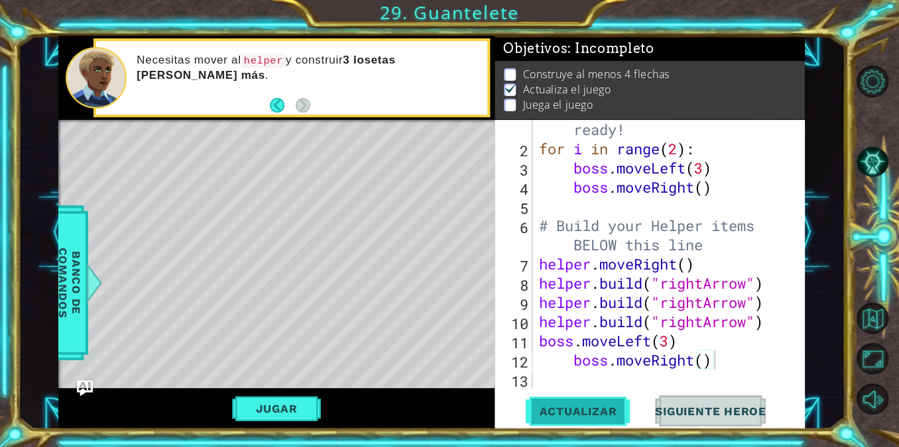
click at [572, 398] on button "Actualizar" at bounding box center [578, 411] width 104 height 31
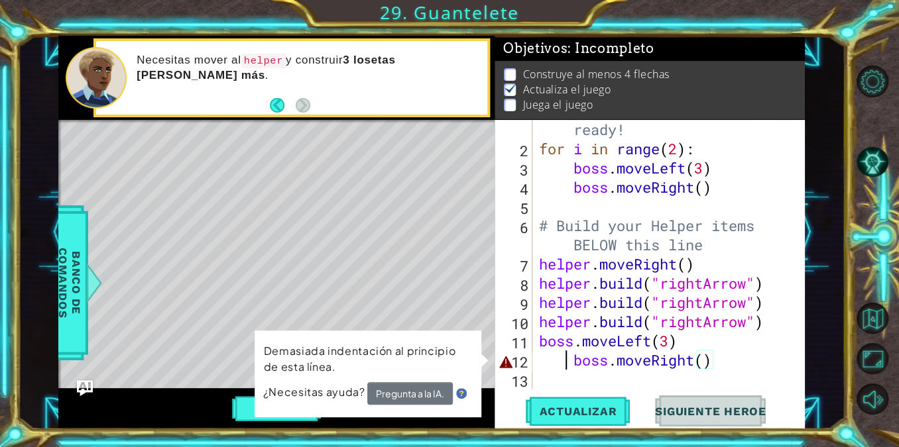
click at [565, 356] on div "# Don't touch the boss code until [PERSON_NAME] says you're ready! for i in ran…" at bounding box center [667, 255] width 263 height 346
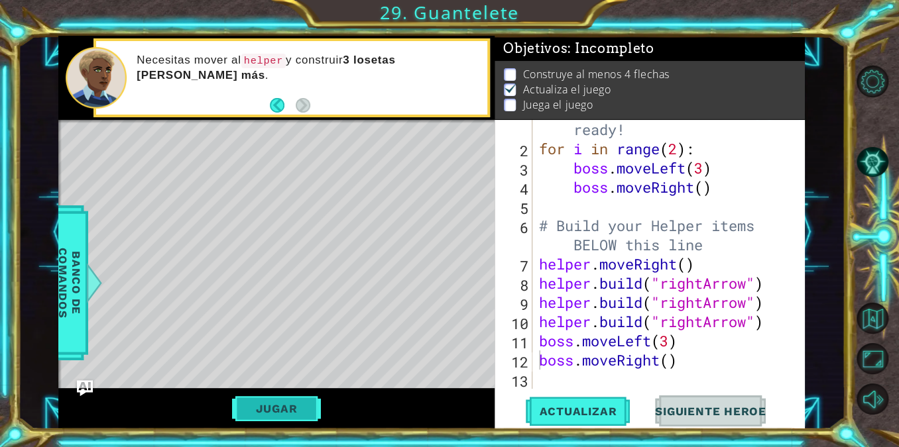
click at [260, 404] on button "Jugar" at bounding box center [276, 408] width 89 height 25
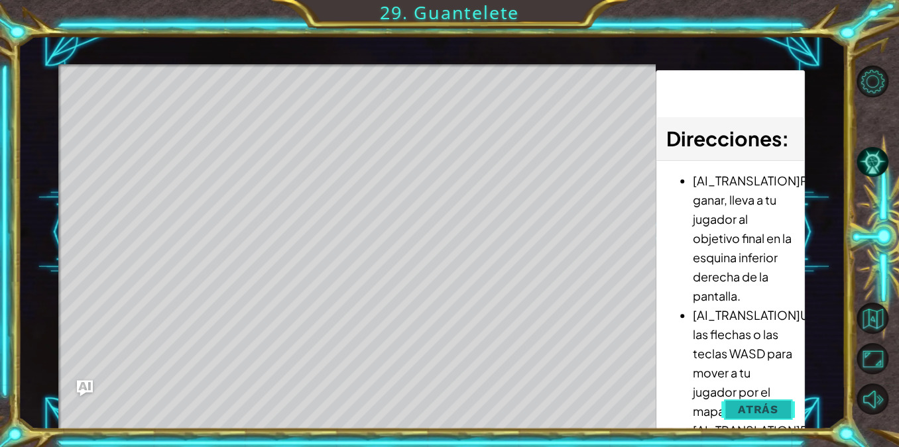
click at [742, 408] on span "Atrás" at bounding box center [758, 409] width 40 height 13
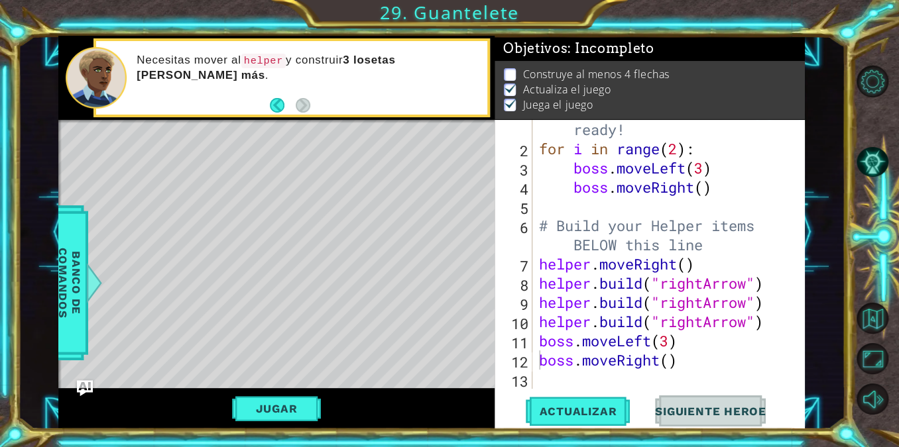
click at [659, 359] on div "# Don't touch the boss code until [PERSON_NAME] says you're ready! for i in ran…" at bounding box center [667, 255] width 263 height 346
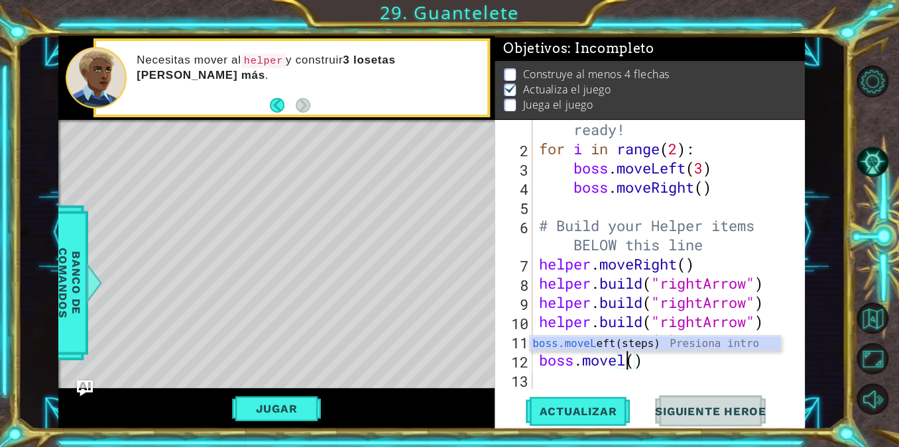
scroll to position [0, 3]
click at [612, 333] on div "# Don't touch the boss code until [PERSON_NAME] says you're ready! for i in ran…" at bounding box center [667, 255] width 263 height 346
click at [632, 361] on div "# Don't touch the boss code until [PERSON_NAME] says you're ready! for i in ran…" at bounding box center [667, 255] width 263 height 346
click at [659, 363] on div "# Don't touch the boss code until [PERSON_NAME] says you're ready! for i in ran…" at bounding box center [667, 255] width 263 height 346
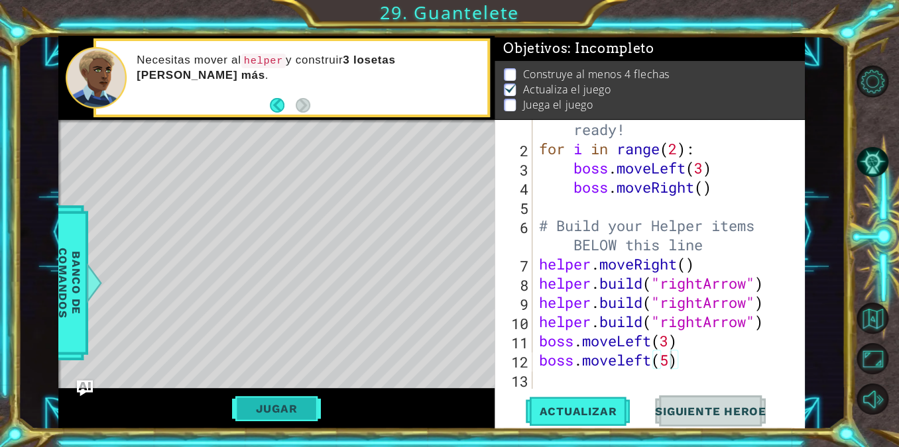
click at [292, 414] on button "Jugar" at bounding box center [276, 408] width 89 height 25
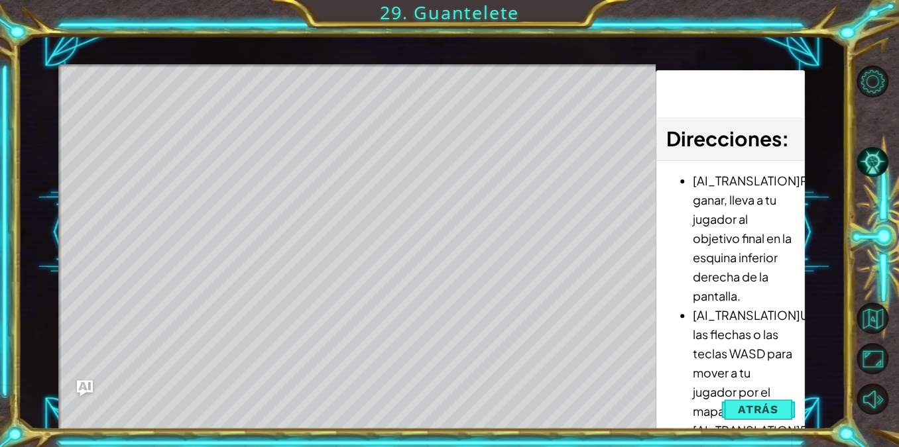
scroll to position [0, 0]
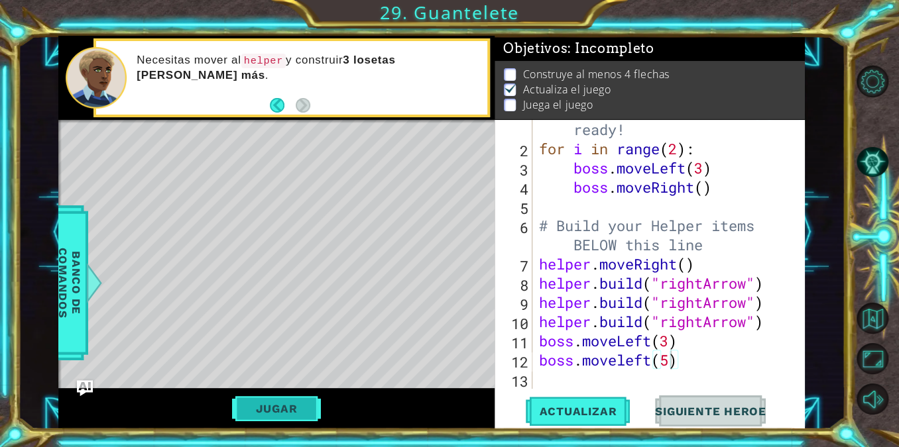
click at [318, 412] on button "Jugar" at bounding box center [276, 408] width 89 height 25
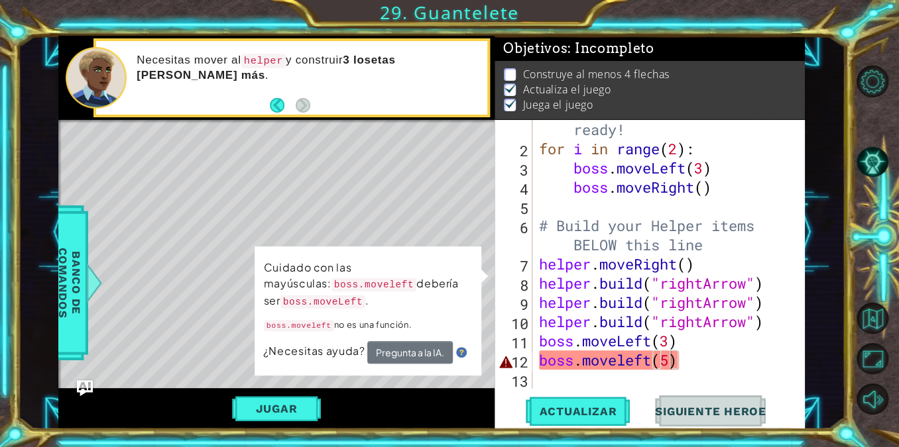
scroll to position [7, 0]
click at [681, 359] on div "# Don't touch the boss code until [PERSON_NAME] says you're ready! for i in ran…" at bounding box center [667, 255] width 263 height 346
click at [667, 359] on div "# Don't touch the boss code until [PERSON_NAME] says you're ready! for i in ran…" at bounding box center [667, 255] width 263 height 346
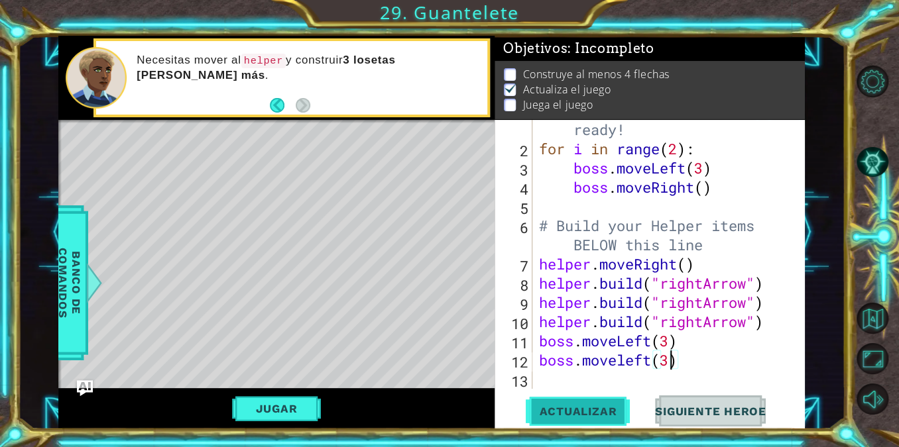
type textarea "boss.moveleft(3)"
click at [591, 409] on span "Actualizar" at bounding box center [578, 411] width 104 height 13
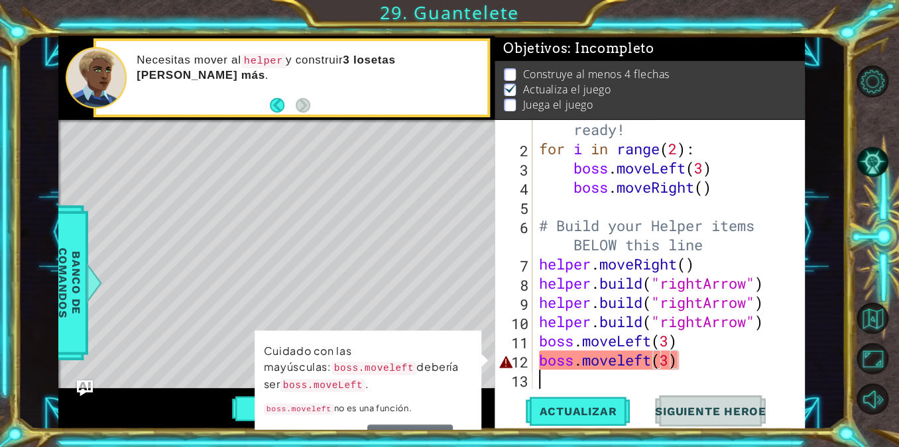
click at [540, 376] on div "# Don't touch the boss code until [PERSON_NAME] says you're ready! for i in ran…" at bounding box center [667, 255] width 263 height 346
click at [627, 360] on div "# Don't touch the boss code until [PERSON_NAME] says you're ready! for i in ran…" at bounding box center [667, 255] width 263 height 346
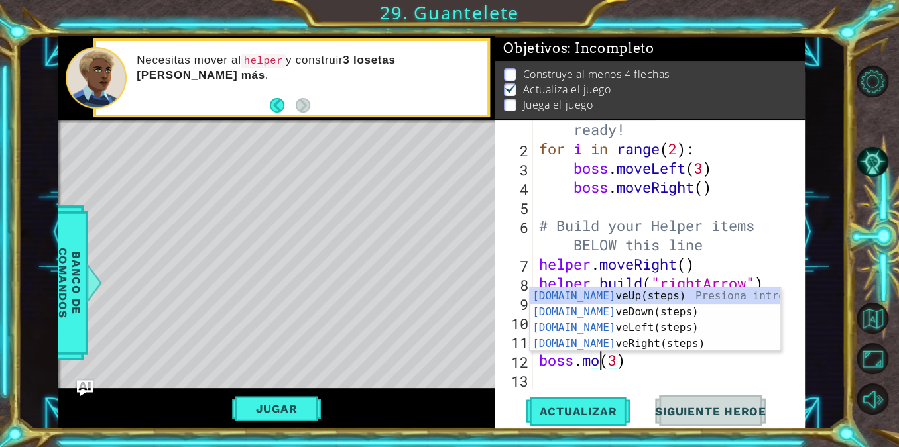
scroll to position [0, 3]
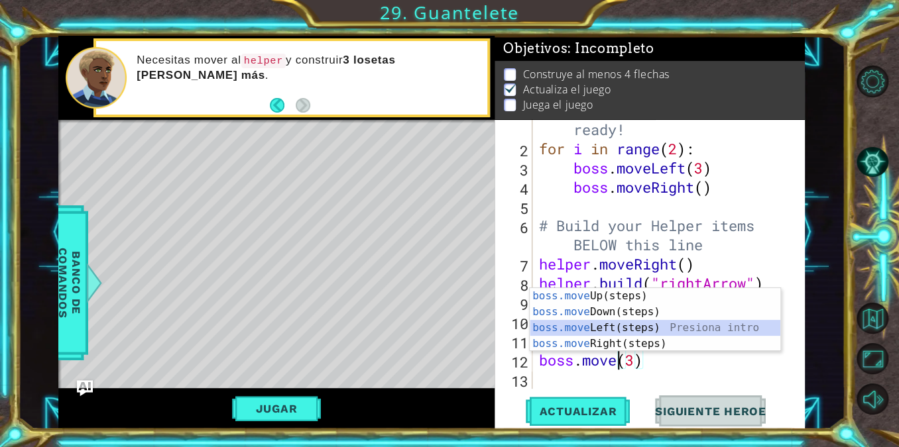
click at [605, 325] on div "boss.move Up(steps) Presiona intro boss.move Down(steps) Presiona intro boss.mo…" at bounding box center [654, 335] width 251 height 95
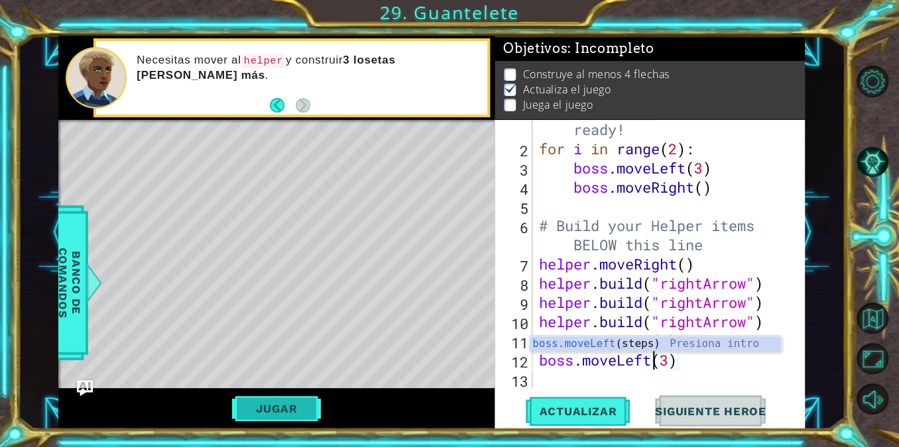
click at [298, 407] on button "Jugar" at bounding box center [276, 408] width 89 height 25
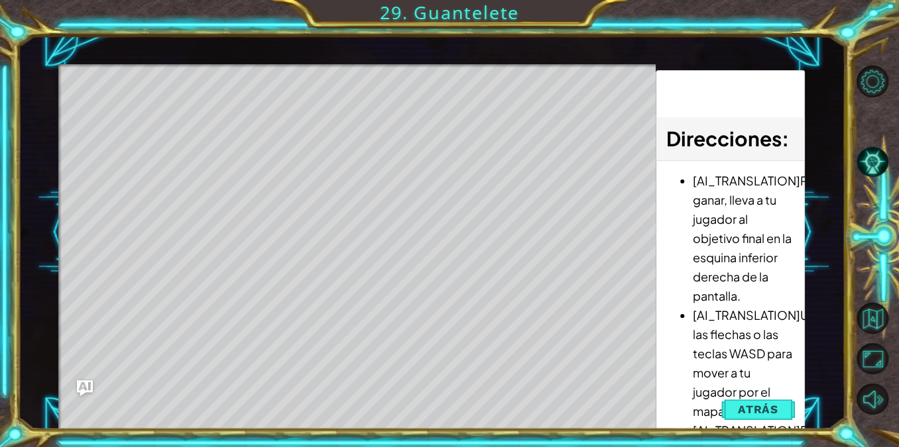
click at [661, 403] on div "[AI_TRANSLATION]Para ganar, lleva a tu jugador al objetivo final en la esquina …" at bounding box center [730, 385] width 148 height 449
click at [736, 406] on button "Atrás" at bounding box center [758, 409] width 74 height 27
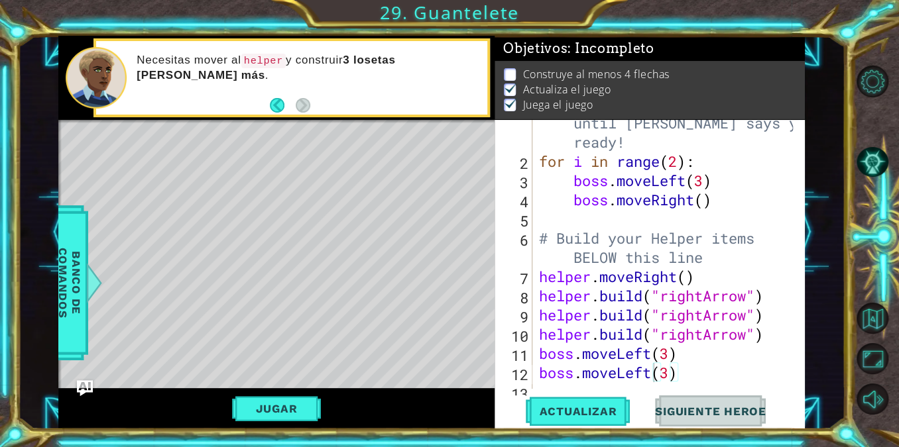
scroll to position [0, 0]
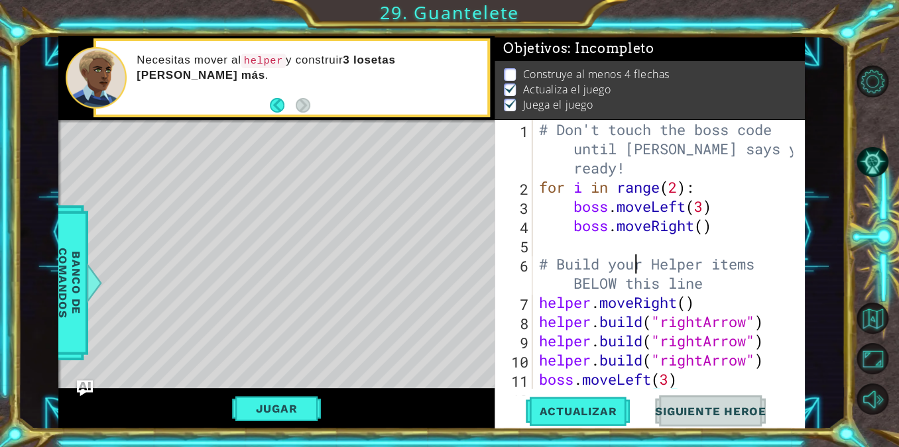
click at [632, 257] on div "# Don't touch the boss code until [PERSON_NAME] says you're ready! for i in ran…" at bounding box center [667, 293] width 263 height 346
click at [696, 267] on div "# Don't touch the boss code until [PERSON_NAME] says you're ready! for i in ran…" at bounding box center [667, 293] width 263 height 346
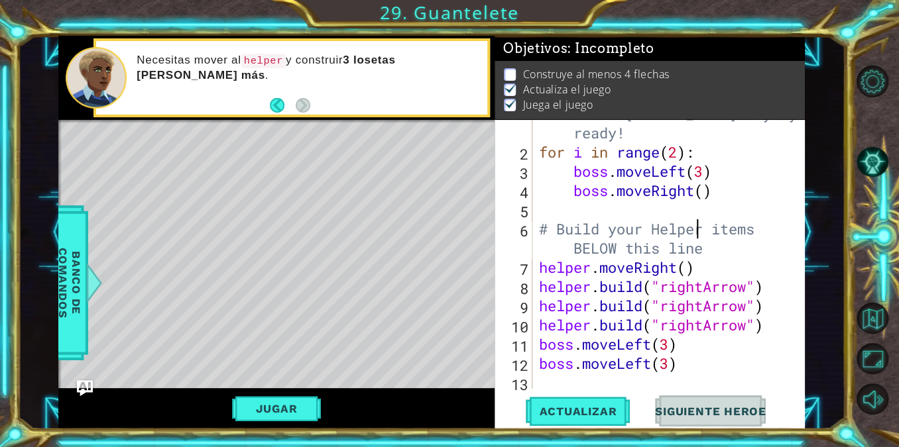
scroll to position [38, 0]
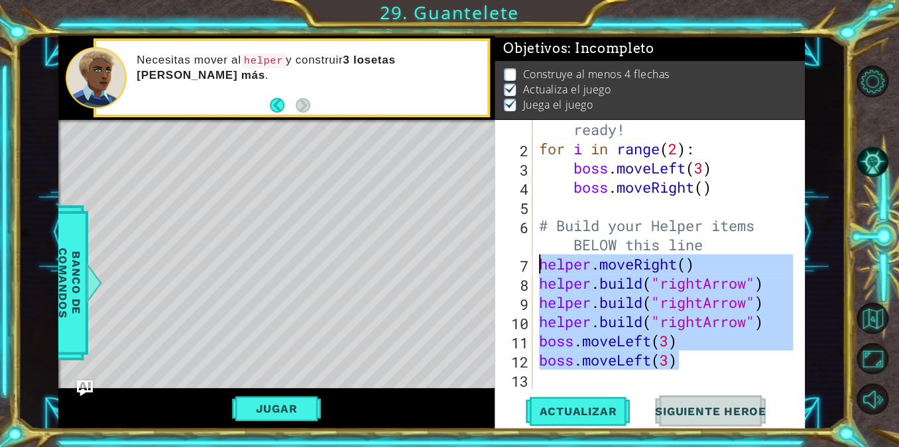
drag, startPoint x: 703, startPoint y: 361, endPoint x: 529, endPoint y: 268, distance: 196.9
click at [529, 268] on div "# Build your Helper items BELOW this line 1 2 3 4 5 6 7 8 9 10 11 12 13 # Don't…" at bounding box center [647, 254] width 307 height 269
type textarea "helper.moveRight() [DOMAIN_NAME]("rightArrow")"
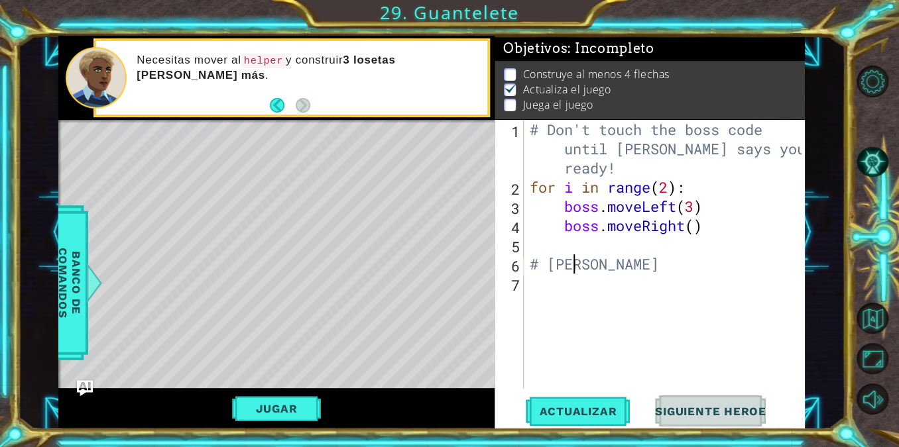
type textarea "#"
click at [278, 406] on button "Jugar" at bounding box center [276, 408] width 89 height 25
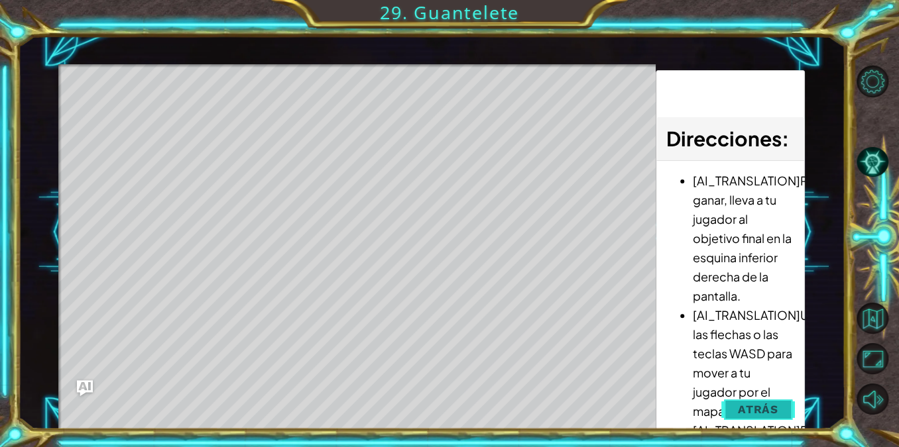
click at [755, 414] on span "Atrás" at bounding box center [758, 409] width 40 height 13
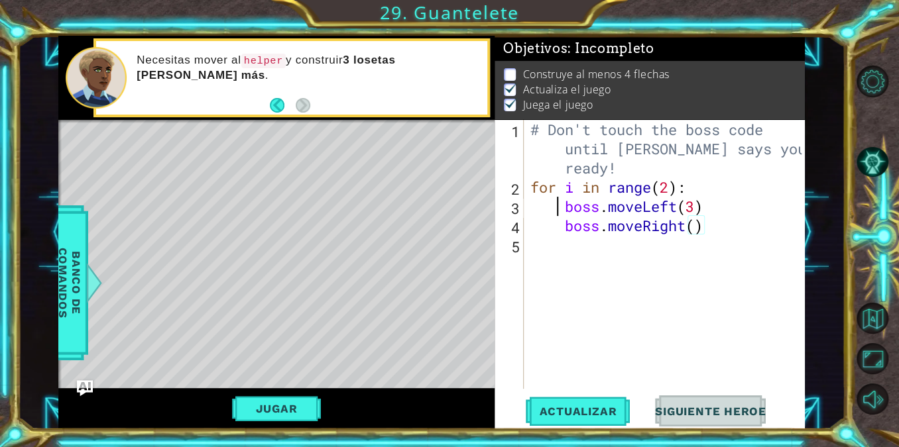
click at [559, 209] on div "# Don't touch the boss code until [PERSON_NAME] says you're ready! for i in ran…" at bounding box center [668, 293] width 280 height 346
click at [634, 228] on div "# Don't touch the boss code until [PERSON_NAME] says you're ready! for i in ran…" at bounding box center [668, 293] width 280 height 346
type textarea "boss.moveRight()"
click at [677, 250] on div "# Don't touch the boss code until [PERSON_NAME] says you're ready! for i in ran…" at bounding box center [668, 293] width 280 height 346
click at [683, 226] on div "# Don't touch the boss code until [PERSON_NAME] says you're ready! for i in ran…" at bounding box center [668, 293] width 280 height 346
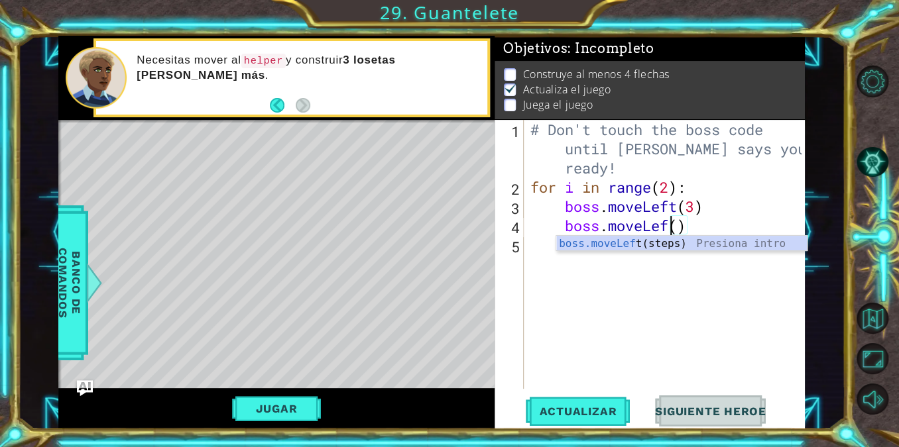
scroll to position [0, 7]
click at [687, 227] on div "# Don't touch the boss code until [PERSON_NAME] says you're ready! for i in ran…" at bounding box center [668, 293] width 280 height 346
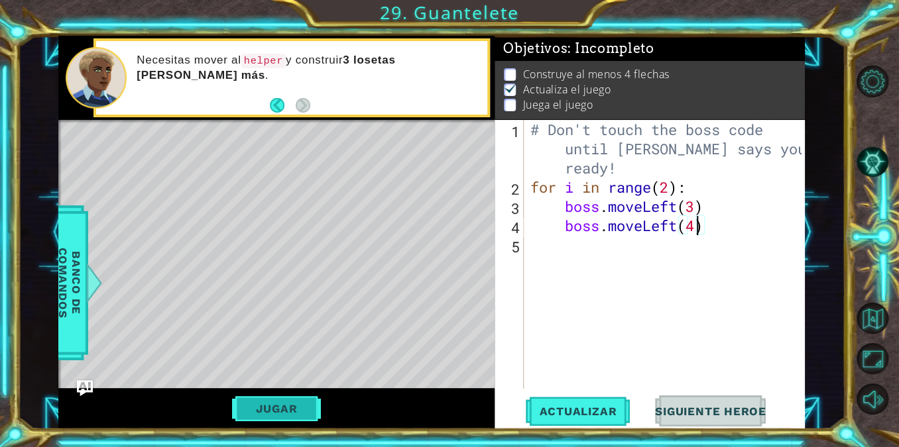
type textarea "boss.moveLeft(4)"
click at [294, 417] on button "Jugar" at bounding box center [276, 408] width 89 height 25
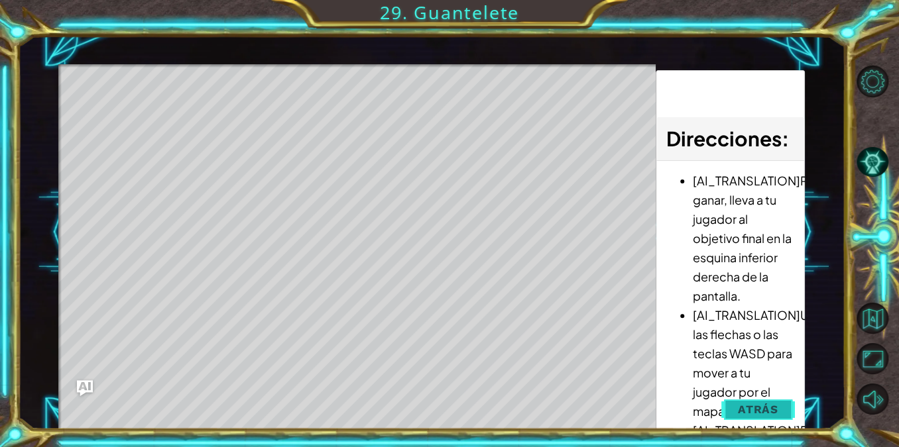
click at [761, 413] on span "Atrás" at bounding box center [758, 409] width 40 height 13
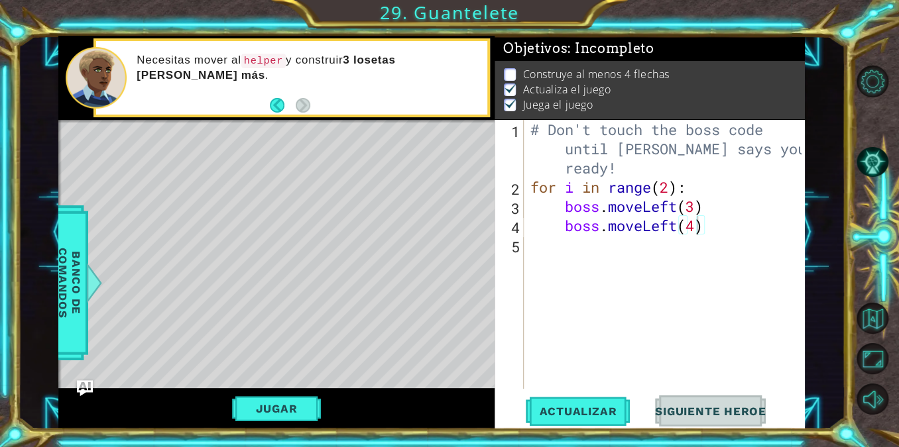
click at [629, 243] on div "# Don't touch the boss code until [PERSON_NAME] says you're ready! for i in ran…" at bounding box center [668, 293] width 280 height 346
click at [616, 250] on div "# Don't touch the boss code until [PERSON_NAME] says you're ready! for i in ran…" at bounding box center [668, 293] width 280 height 346
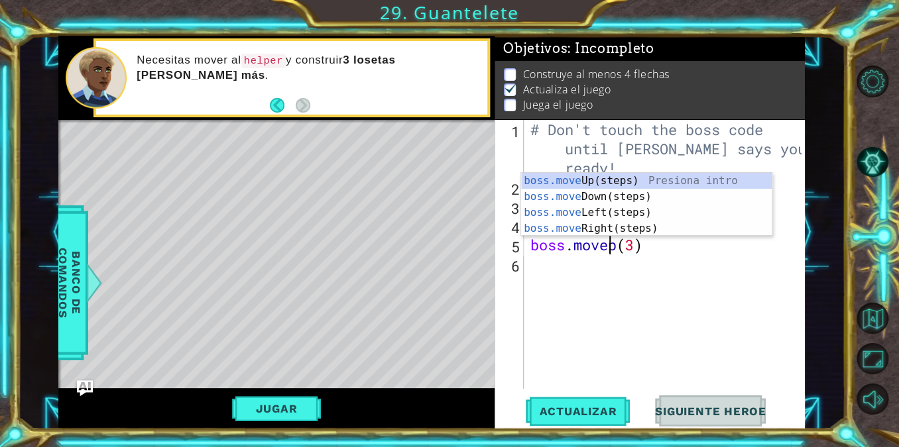
scroll to position [0, 4]
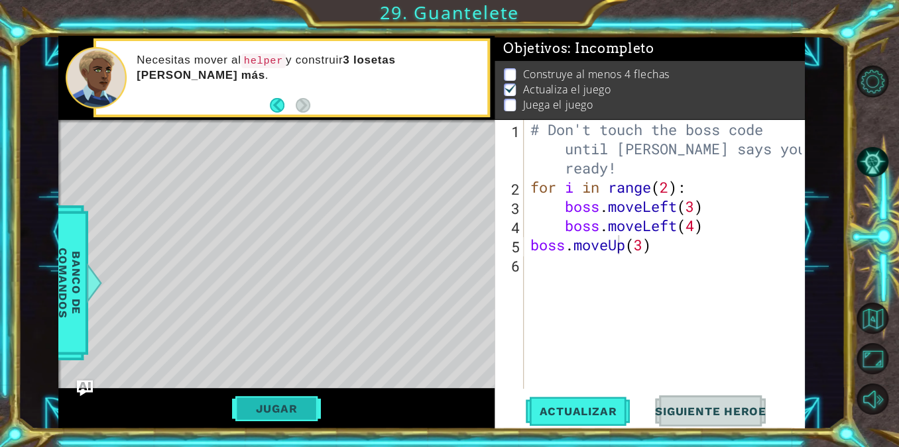
click at [307, 402] on button "Jugar" at bounding box center [276, 408] width 89 height 25
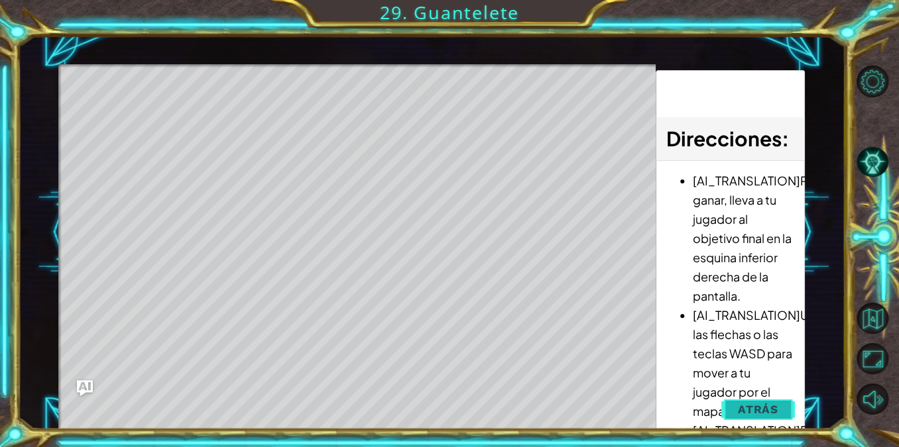
click at [779, 406] on button "Atrás" at bounding box center [758, 409] width 74 height 27
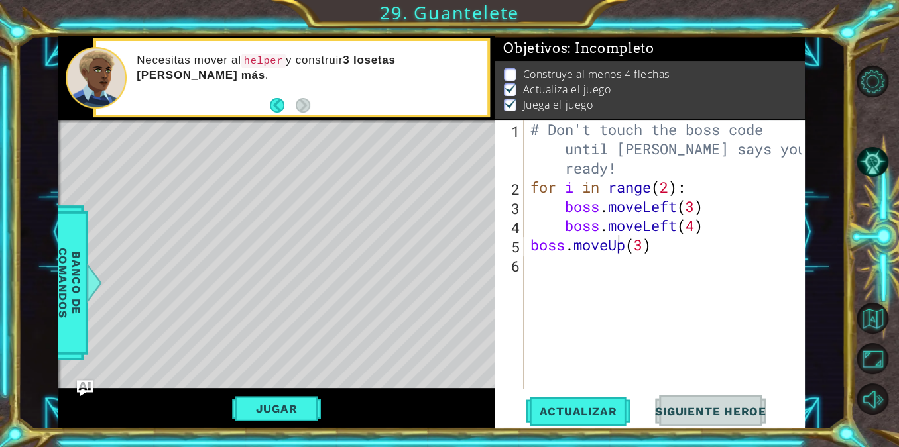
click at [639, 243] on div "# Don't touch the boss code until [PERSON_NAME] says you're ready! for i in ran…" at bounding box center [668, 293] width 280 height 346
type textarea "boss.moveUp(4)"
click at [274, 410] on button "Jugar" at bounding box center [276, 408] width 89 height 25
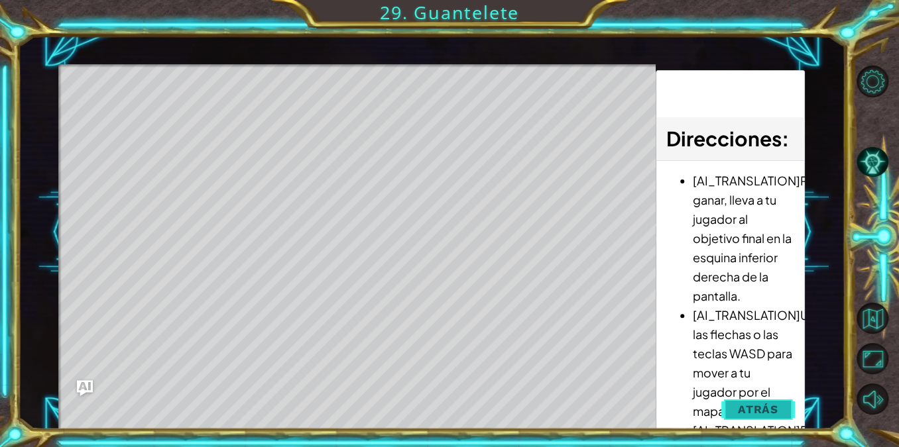
click at [766, 400] on button "Atrás" at bounding box center [758, 409] width 74 height 27
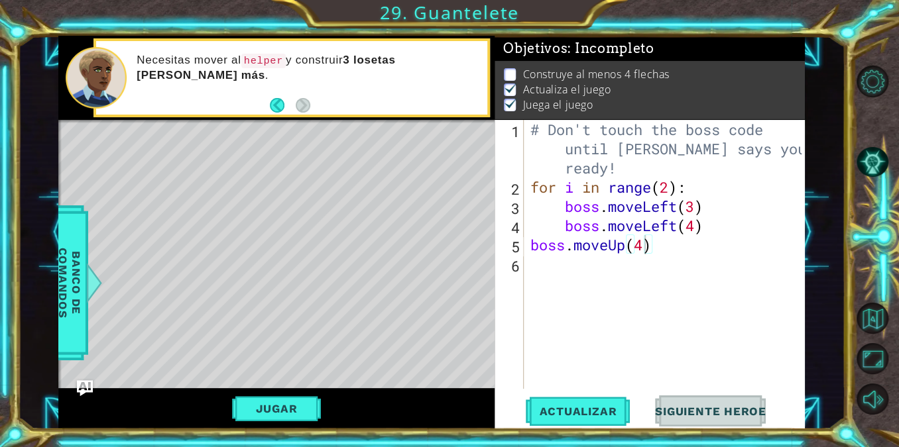
click at [552, 270] on div "# Don't touch the boss code until [PERSON_NAME] says you're ready! for i in ran…" at bounding box center [668, 293] width 280 height 346
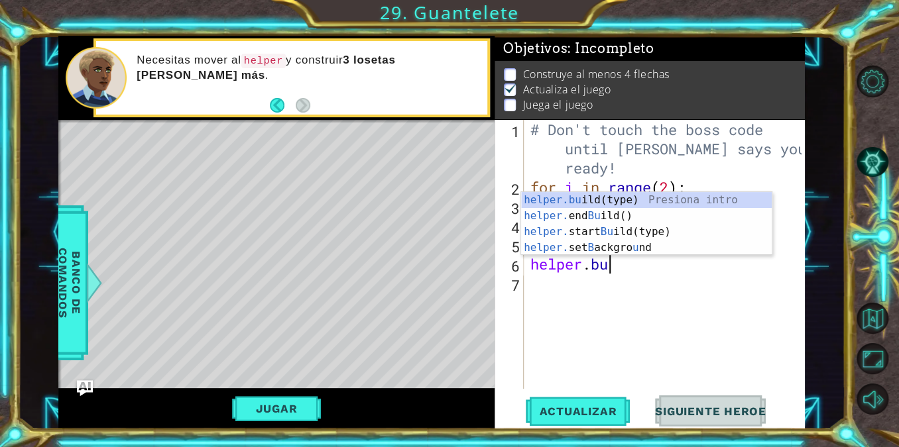
scroll to position [0, 3]
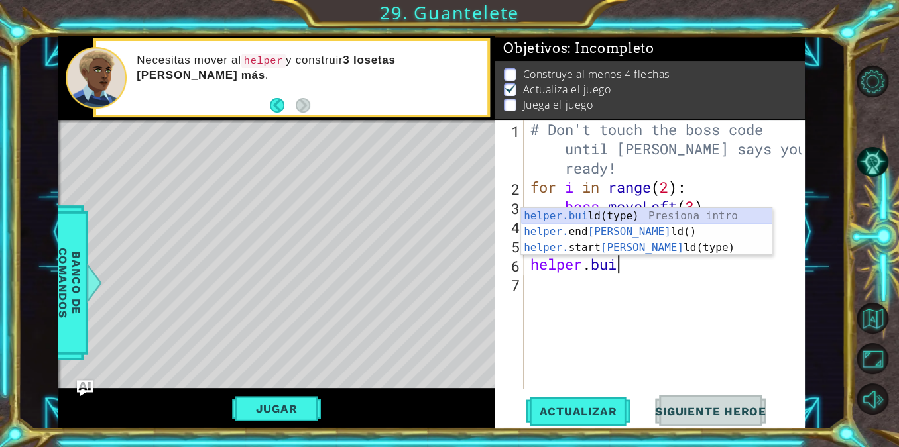
click at [620, 217] on div "helper.[PERSON_NAME](type) Presiona intro helper. end [PERSON_NAME]() Presiona …" at bounding box center [646, 248] width 251 height 80
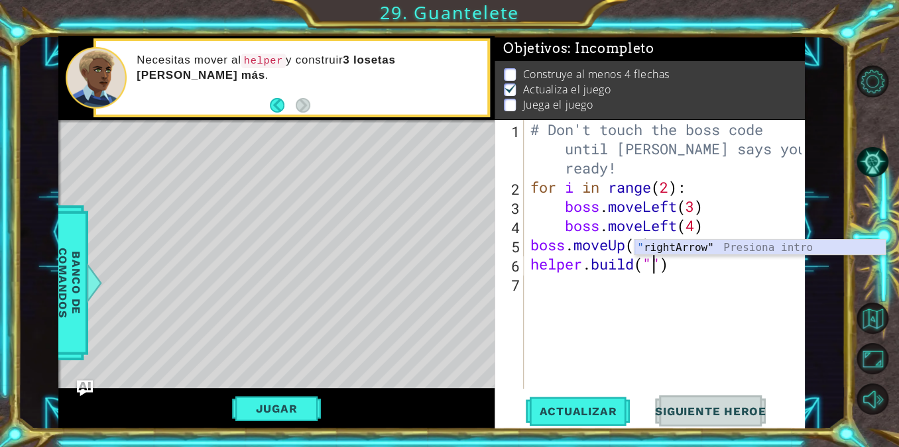
click at [679, 248] on div "" rightArrow" Presiona intro" at bounding box center [759, 264] width 251 height 48
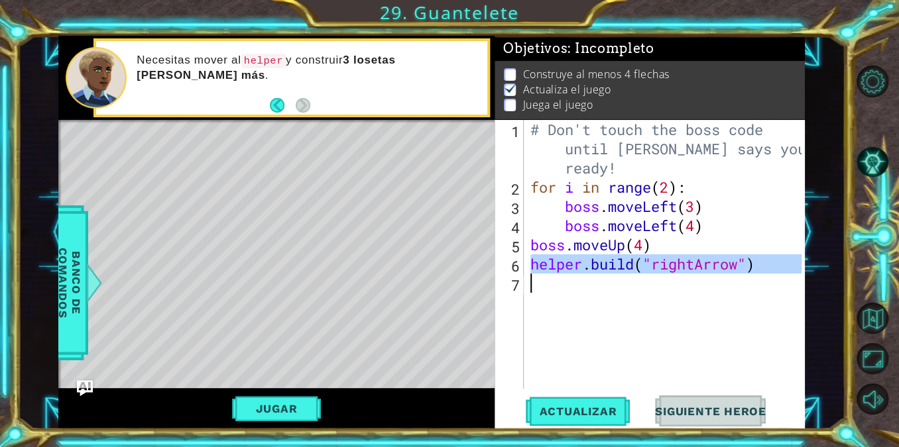
drag, startPoint x: 532, startPoint y: 271, endPoint x: 787, endPoint y: 282, distance: 254.7
click at [787, 282] on div "# Don't touch the boss code until [PERSON_NAME] says you're ready! for i in ran…" at bounding box center [668, 293] width 280 height 346
type textarea "[DOMAIN_NAME]("rightArrow")"
click at [683, 284] on div "# Don't touch the boss code until [PERSON_NAME] says you're ready! for i in ran…" at bounding box center [665, 254] width 274 height 269
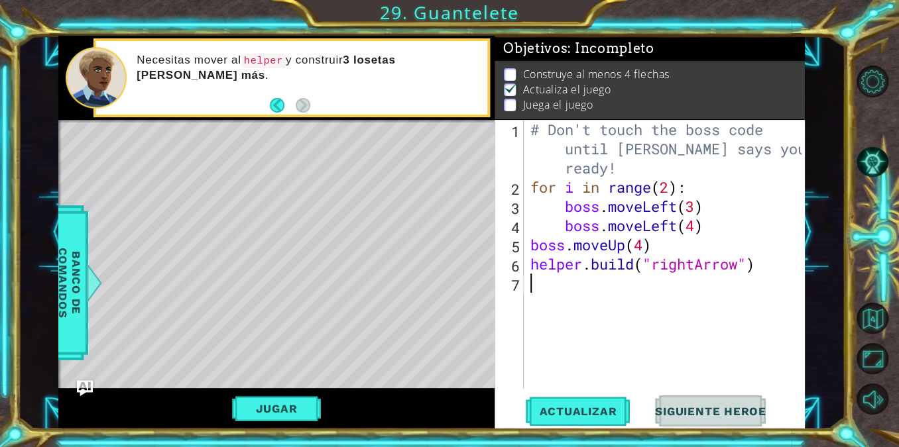
scroll to position [0, 0]
click at [767, 296] on div "# Don't touch the boss code until [PERSON_NAME] says you're ready! for i in ran…" at bounding box center [668, 293] width 280 height 346
click at [282, 421] on div "Jugar" at bounding box center [276, 408] width 436 height 41
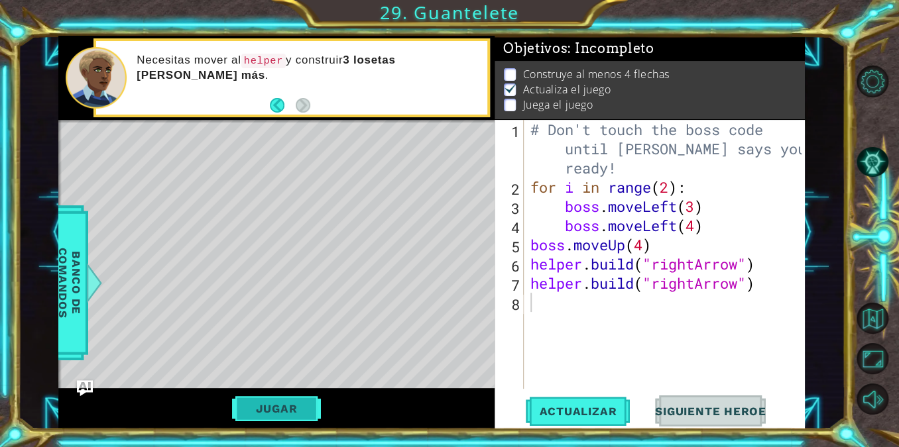
click at [272, 409] on button "Jugar" at bounding box center [276, 408] width 89 height 25
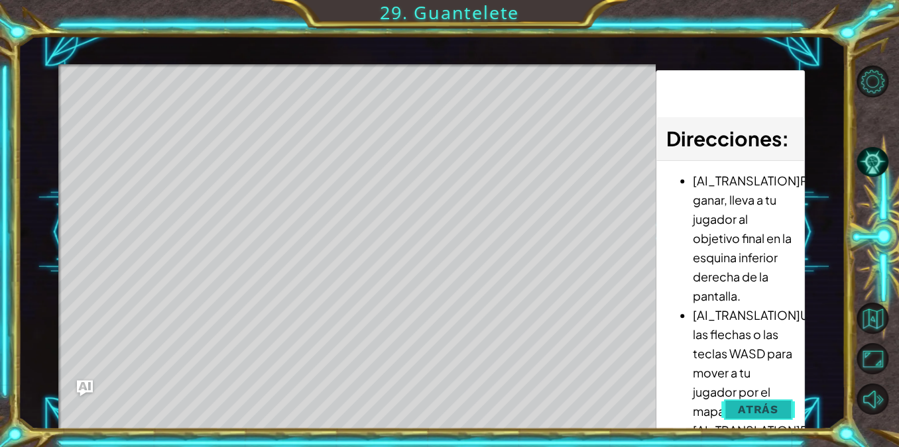
click at [772, 418] on button "Atrás" at bounding box center [758, 409] width 74 height 27
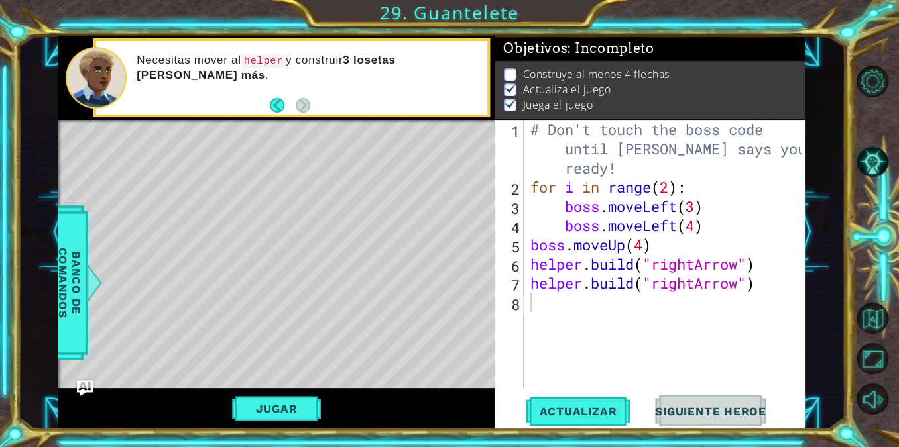
type textarea "boss.moveUp(4)"
click at [665, 243] on div "# Don't touch the boss code until [PERSON_NAME] says you're ready! for i in ran…" at bounding box center [668, 293] width 280 height 346
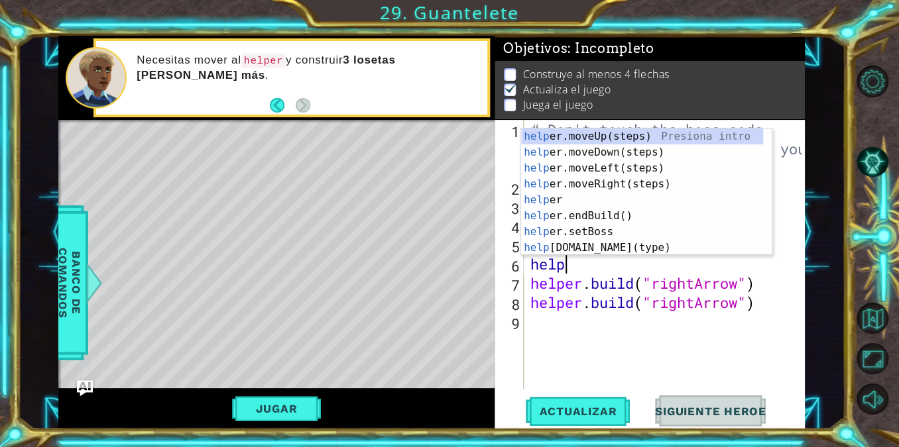
scroll to position [0, 1]
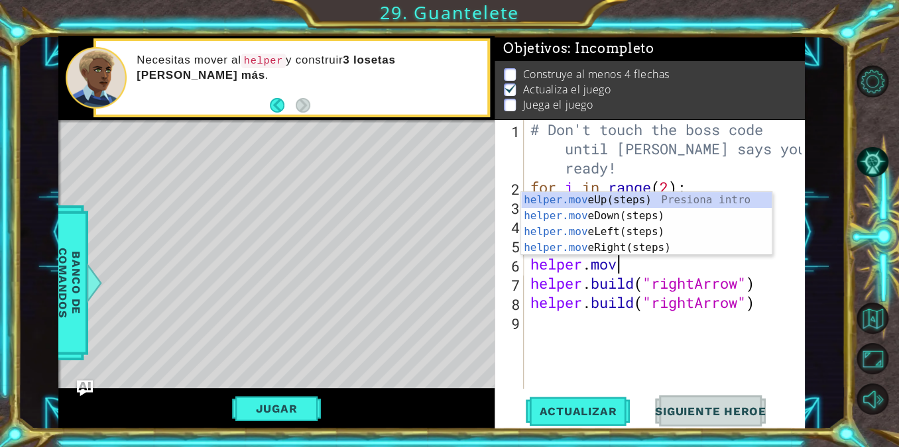
type textarea "helper.move"
click at [619, 247] on div "helper.move Up(steps) Presiona intro helper.move Down(steps) Presiona intro hel…" at bounding box center [646, 239] width 251 height 95
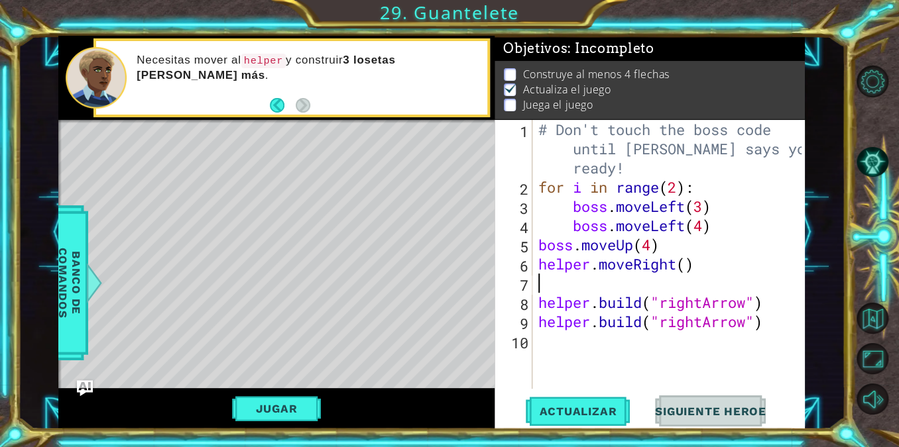
scroll to position [0, 0]
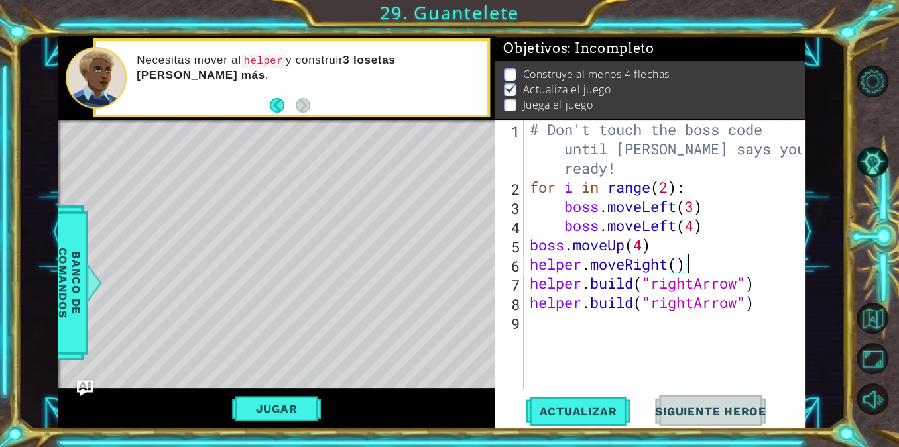
click at [765, 286] on div "# Don't touch the boss code until [PERSON_NAME] says you're ready! for i in ran…" at bounding box center [667, 293] width 281 height 346
type textarea "[DOMAIN_NAME]("rightArrow")"
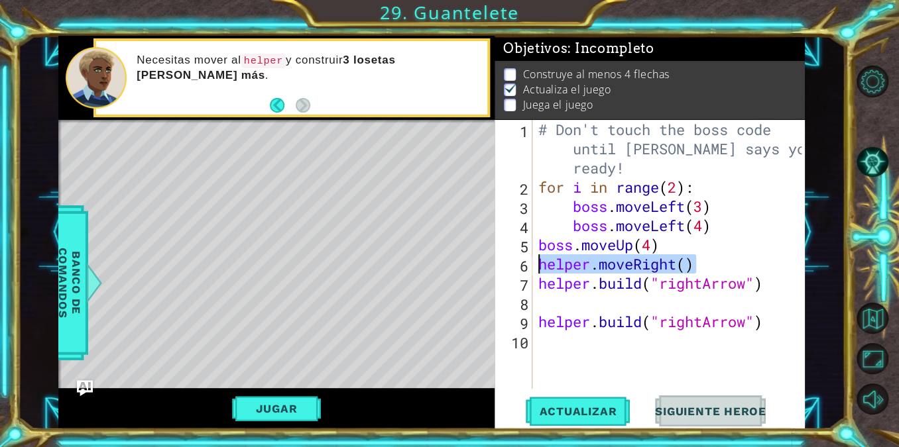
drag, startPoint x: 697, startPoint y: 262, endPoint x: 540, endPoint y: 267, distance: 157.1
click at [540, 267] on div "# Don't touch the boss code until [PERSON_NAME] says you're ready! for i in ran…" at bounding box center [671, 293] width 272 height 346
type textarea "helper.moveRight()"
click at [558, 294] on div "# Don't touch the boss code until [PERSON_NAME] says you're ready! for i in ran…" at bounding box center [671, 293] width 272 height 346
paste textarea "helper.moveRight()"
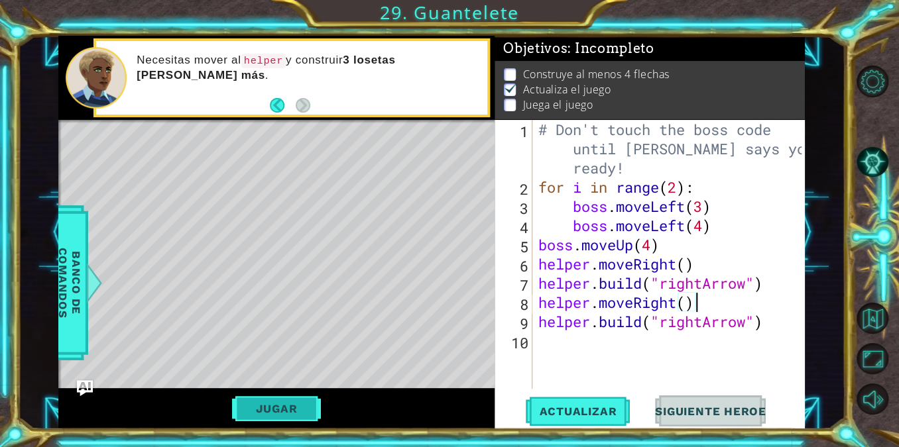
type textarea "helper.moveRight()"
click at [315, 416] on button "Jugar" at bounding box center [276, 408] width 89 height 25
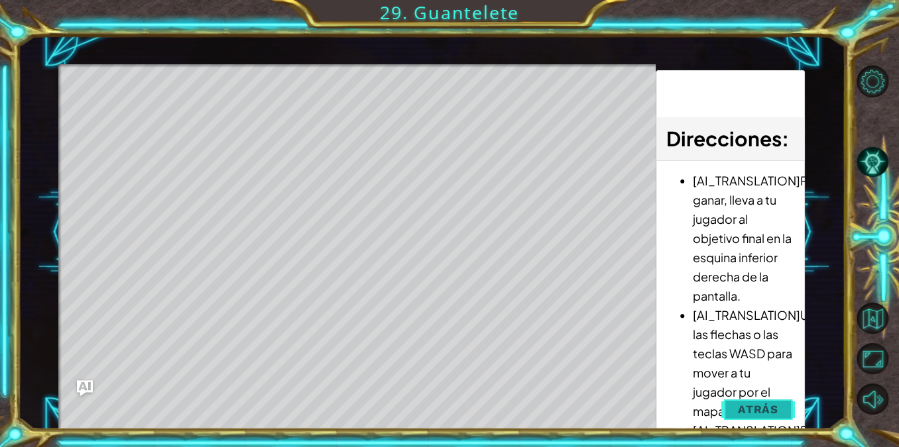
click at [775, 415] on span "Atrás" at bounding box center [758, 409] width 40 height 13
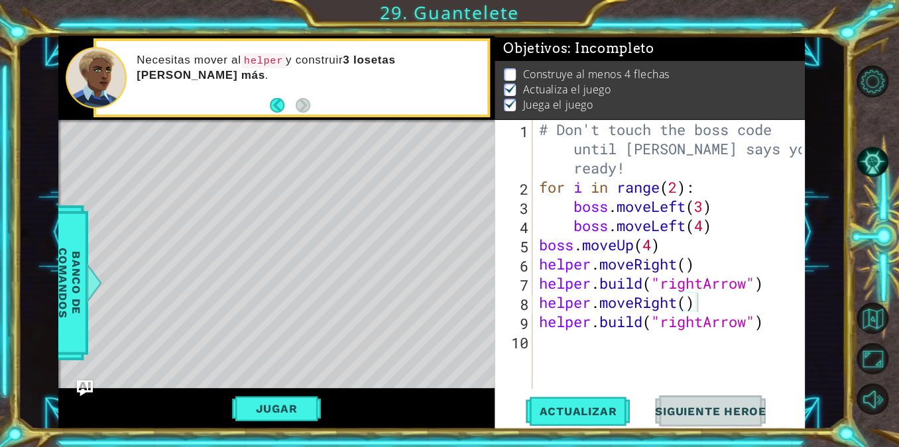
click at [637, 342] on div "# Don't touch the boss code until [PERSON_NAME] says you're ready! for i in ran…" at bounding box center [672, 293] width 272 height 346
paste textarea "helper.moveRight()"
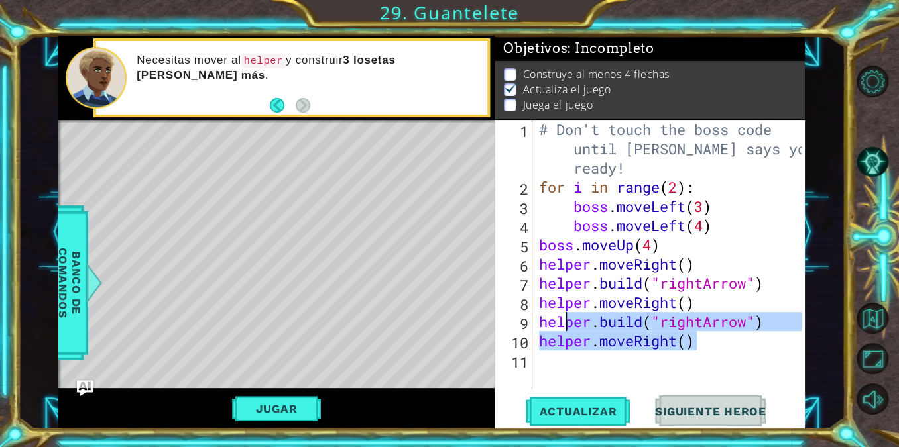
drag, startPoint x: 784, startPoint y: 333, endPoint x: 562, endPoint y: 319, distance: 222.4
click at [562, 319] on div "# Don't touch the boss code until [PERSON_NAME] says you're ready! for i in ran…" at bounding box center [672, 293] width 272 height 346
type textarea "[DOMAIN_NAME]("rightArrow") helper.moveRight()"
click at [726, 359] on div "# Don't touch the boss code until [PERSON_NAME] says you're ready! for i in ran…" at bounding box center [672, 293] width 272 height 346
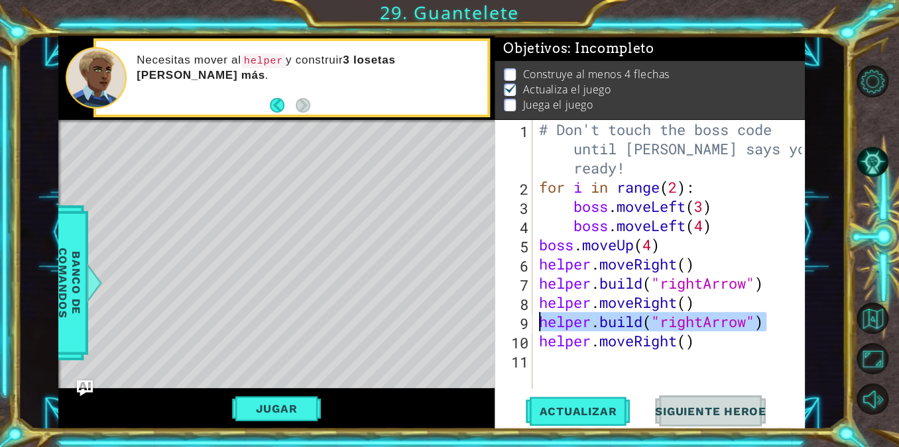
drag, startPoint x: 770, startPoint y: 319, endPoint x: 540, endPoint y: 319, distance: 230.0
click at [540, 319] on div "# Don't touch the boss code until [PERSON_NAME] says you're ready! for i in ran…" at bounding box center [672, 293] width 272 height 346
type textarea "[DOMAIN_NAME]("rightArrow")"
click at [544, 351] on div "# Don't touch the boss code until [PERSON_NAME] says you're ready! for i in ran…" at bounding box center [672, 293] width 272 height 346
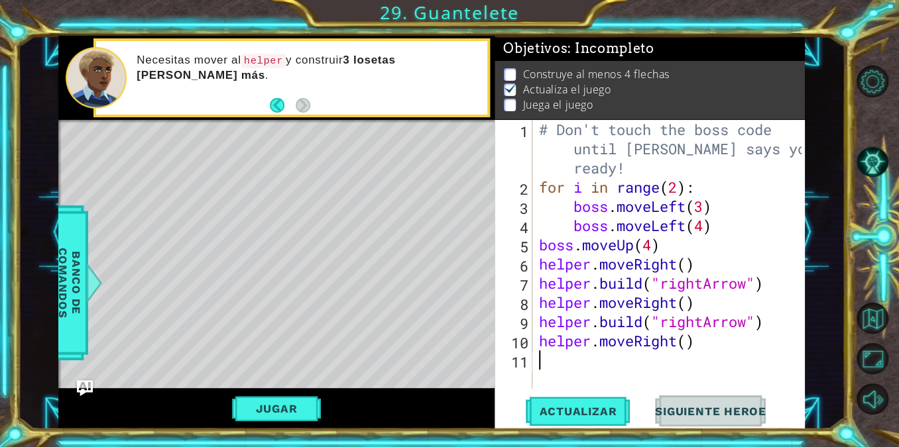
paste textarea "[DOMAIN_NAME]("rightArrow")"
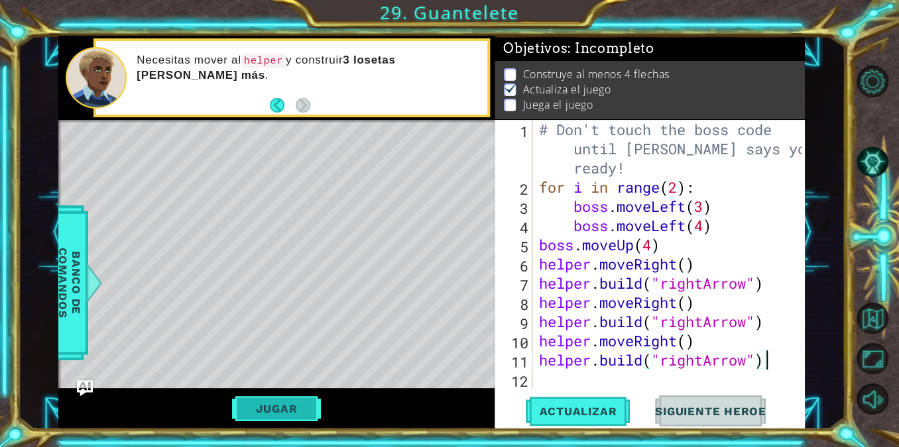
click at [292, 412] on button "Jugar" at bounding box center [276, 408] width 89 height 25
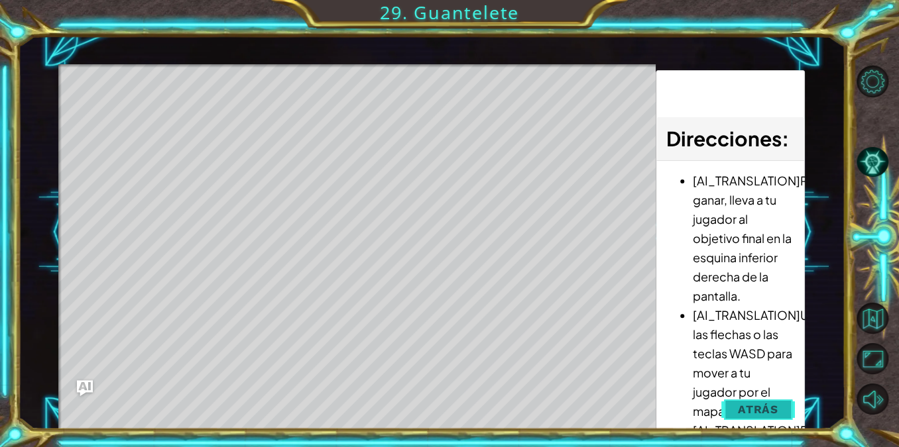
click at [768, 421] on button "Atrás" at bounding box center [758, 409] width 74 height 27
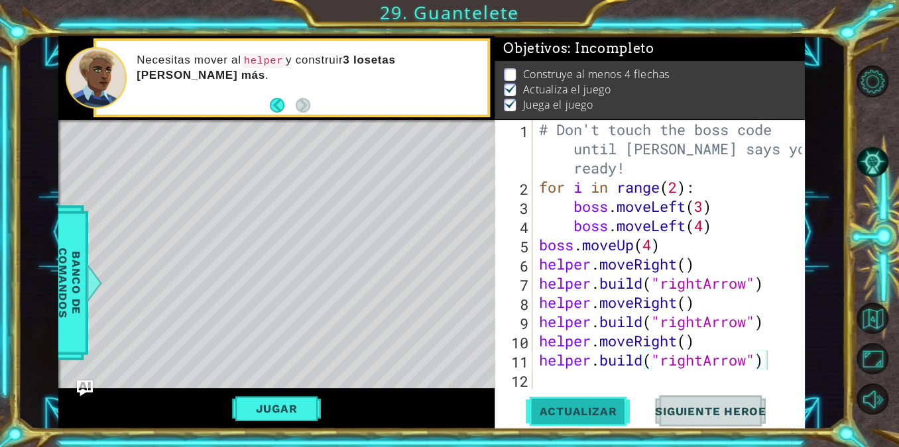
click at [557, 412] on span "Actualizar" at bounding box center [578, 411] width 104 height 13
click at [280, 142] on div "Level Map" at bounding box center [364, 315] width 612 height 390
click at [693, 362] on div "# Don't touch the boss code until [PERSON_NAME] says you're ready! for i in ran…" at bounding box center [672, 293] width 272 height 346
click at [770, 367] on div "# Don't touch the boss code until [PERSON_NAME] says you're ready! for i in ran…" at bounding box center [672, 293] width 272 height 346
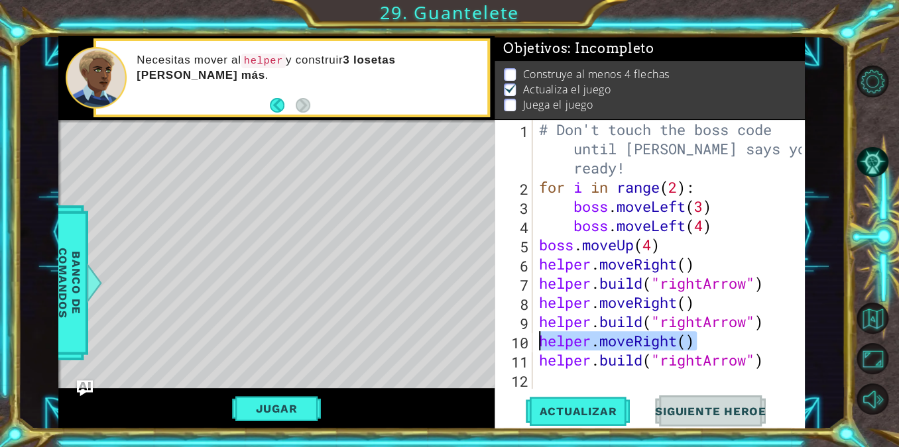
drag, startPoint x: 702, startPoint y: 339, endPoint x: 540, endPoint y: 342, distance: 162.4
click at [540, 342] on div "# Don't touch the boss code until [PERSON_NAME] says you're ready! for i in ran…" at bounding box center [672, 293] width 272 height 346
type textarea "helper.moveRight()"
click at [561, 378] on div "# Don't touch the boss code until [PERSON_NAME] says you're ready! for i in ran…" at bounding box center [672, 293] width 272 height 346
paste textarea "helper.moveRight()"
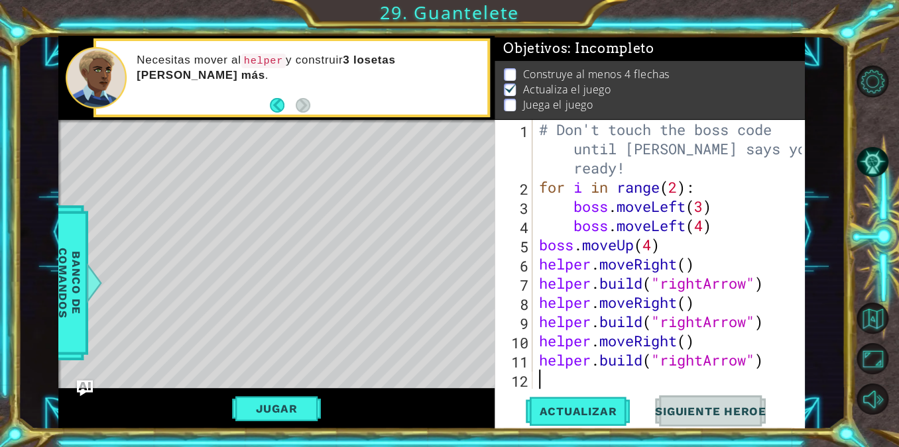
scroll to position [19, 0]
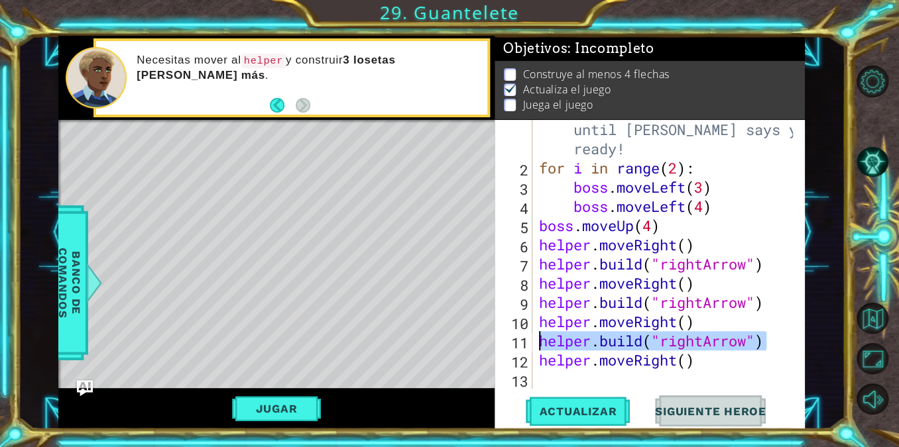
drag, startPoint x: 766, startPoint y: 342, endPoint x: 540, endPoint y: 341, distance: 226.0
click at [540, 341] on div "# Don't touch the boss code until [PERSON_NAME] says you're ready! for i in ran…" at bounding box center [667, 274] width 263 height 346
type textarea "[DOMAIN_NAME]("rightArrow")"
click at [551, 374] on div "# Don't touch the boss code until [PERSON_NAME] says you're ready! for i in ran…" at bounding box center [667, 274] width 263 height 346
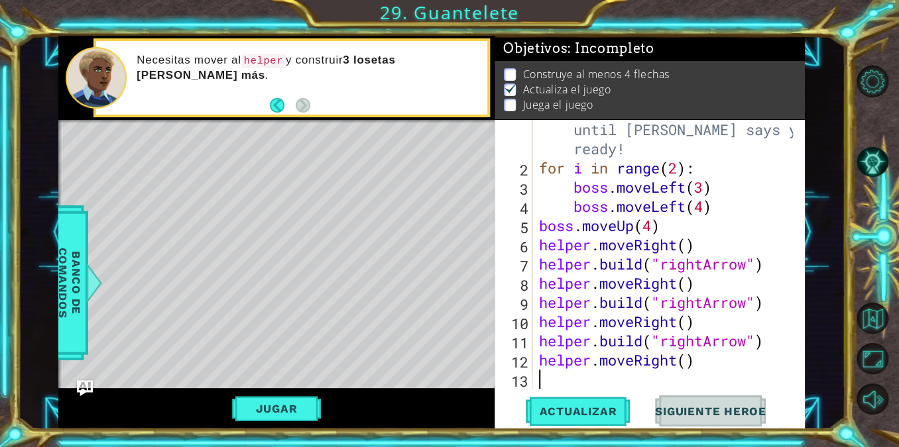
paste textarea "[DOMAIN_NAME]("rightArrow")"
type textarea "[DOMAIN_NAME]("rightArrow")"
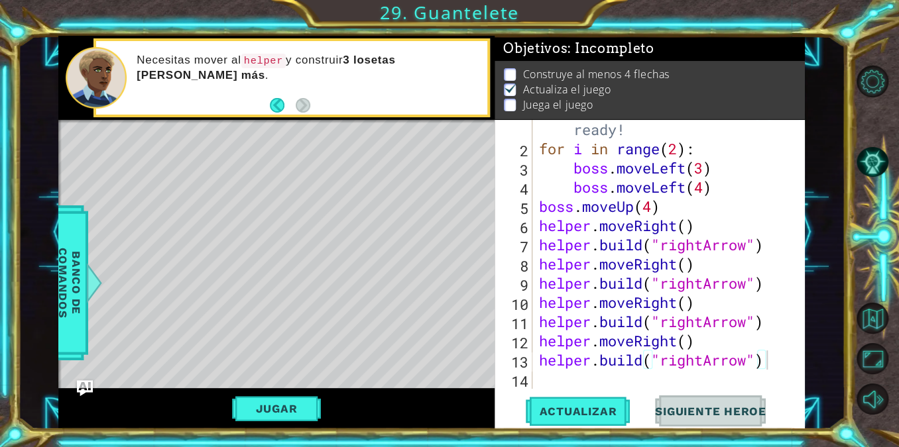
click at [262, 421] on div "Jugar" at bounding box center [276, 408] width 436 height 41
click at [272, 418] on button "Jugar" at bounding box center [276, 408] width 89 height 25
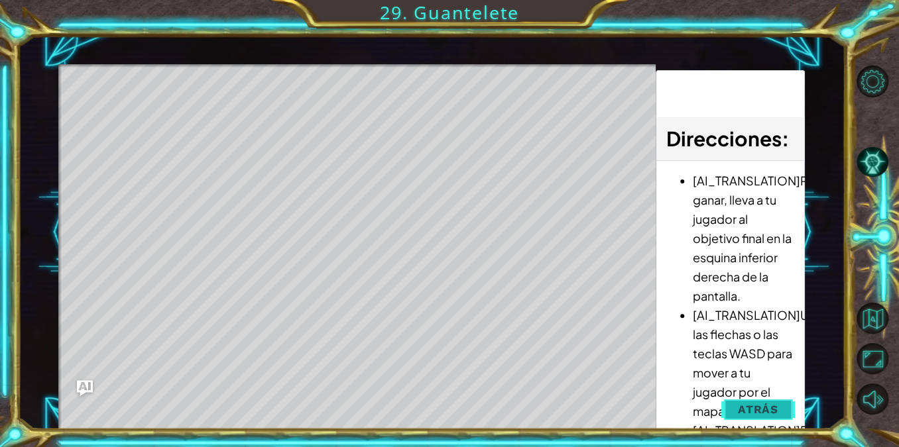
click at [735, 405] on button "Atrás" at bounding box center [758, 409] width 74 height 27
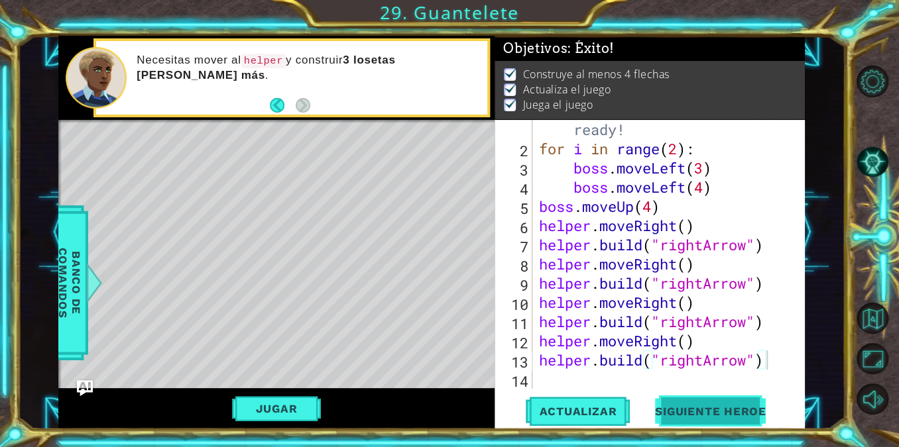
click at [691, 407] on span "Siguiente Heroe" at bounding box center [710, 413] width 138 height 13
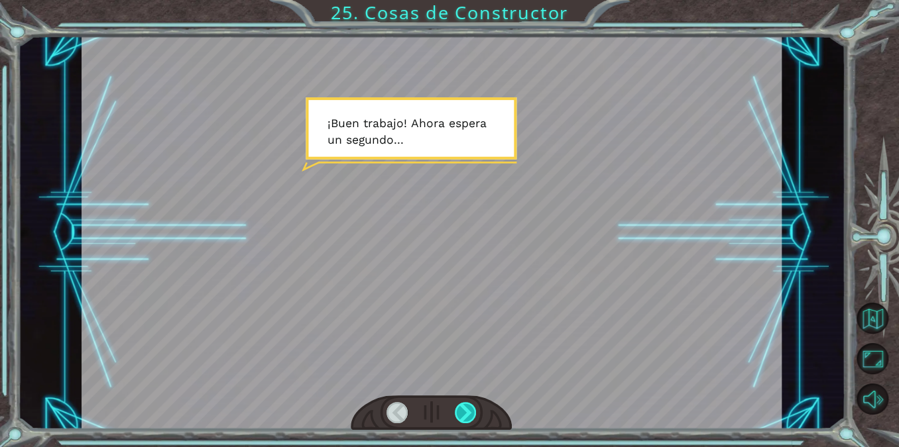
click at [463, 406] on div at bounding box center [466, 412] width 22 height 21
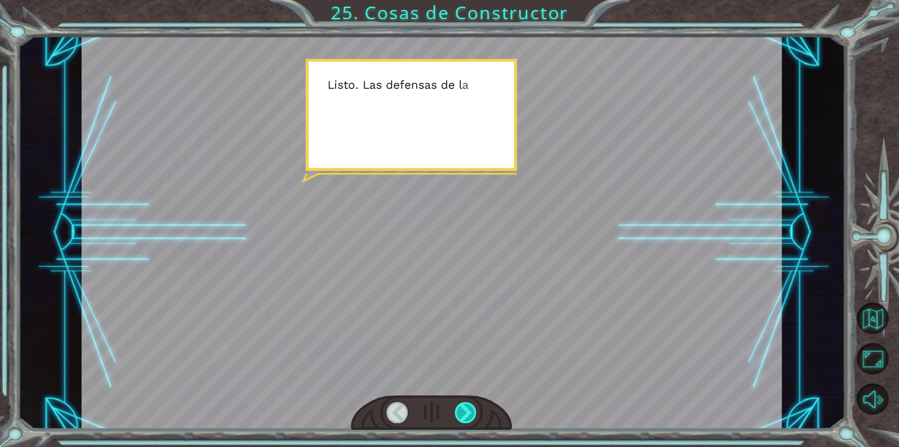
click at [463, 406] on div at bounding box center [466, 412] width 22 height 21
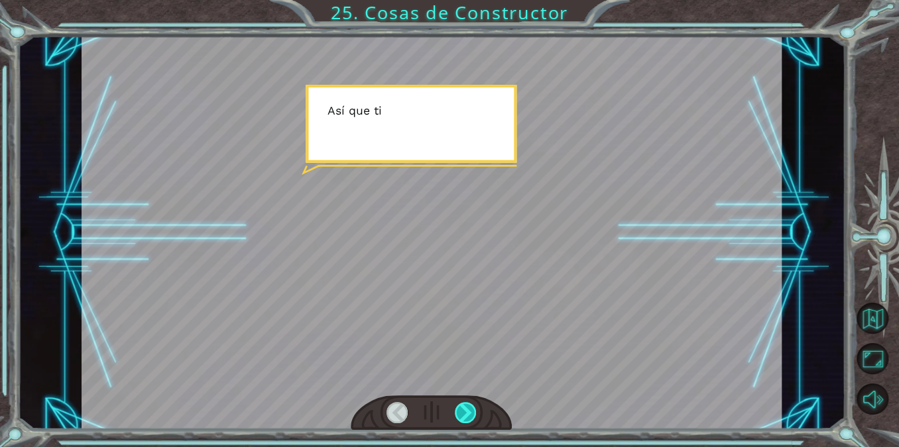
click at [463, 406] on div at bounding box center [466, 412] width 22 height 21
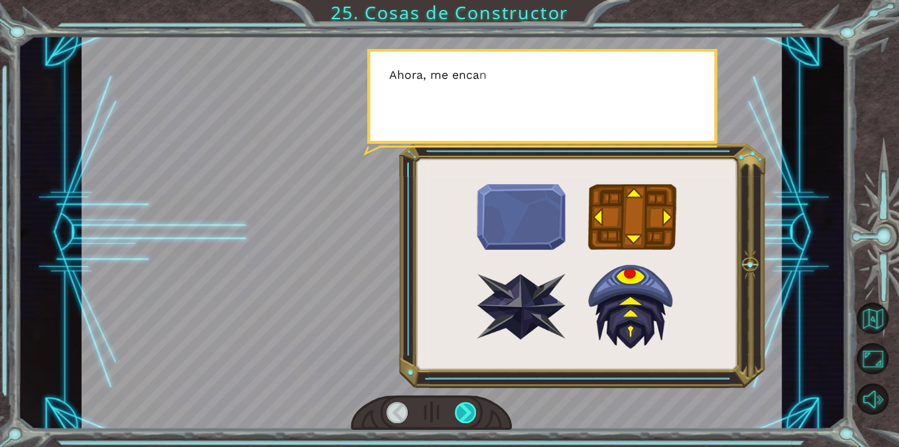
click at [463, 406] on div at bounding box center [466, 412] width 22 height 21
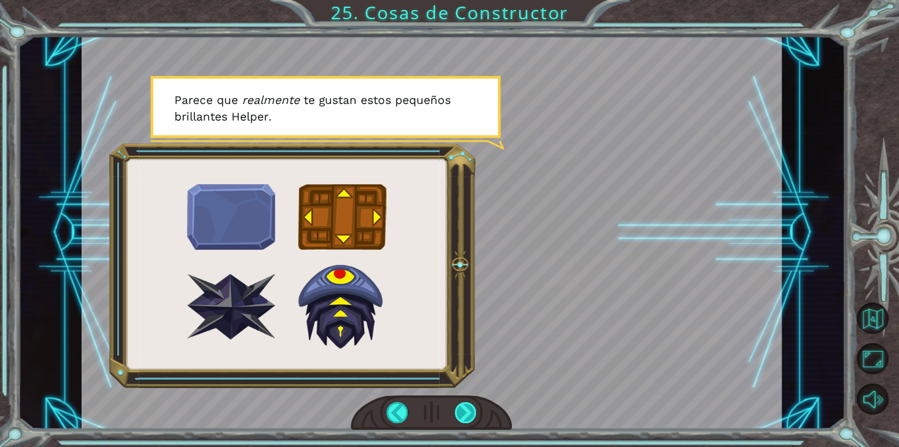
click at [463, 416] on div at bounding box center [466, 412] width 22 height 21
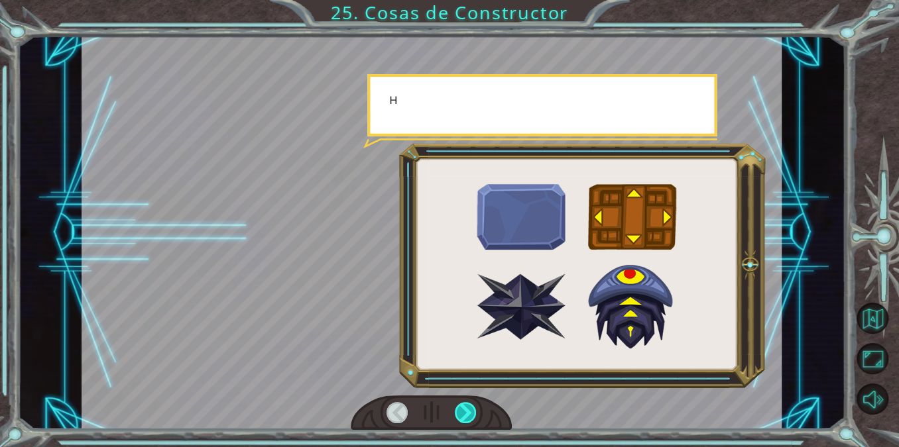
click at [463, 416] on div at bounding box center [466, 412] width 22 height 21
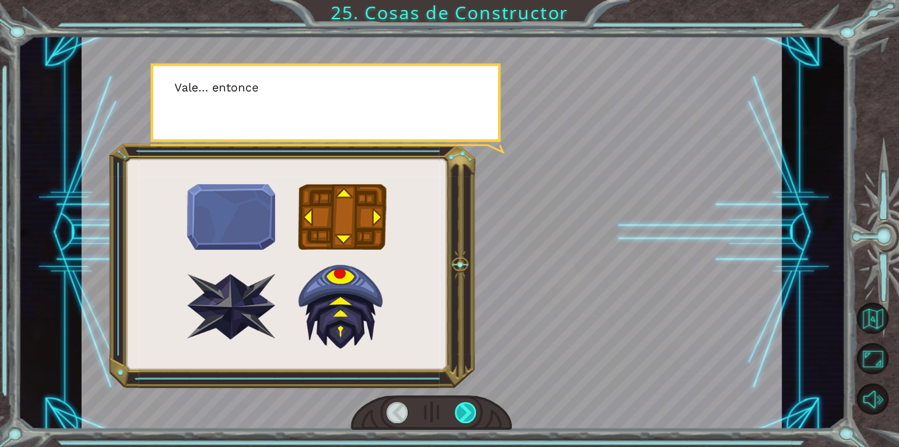
click at [463, 416] on div at bounding box center [466, 412] width 22 height 21
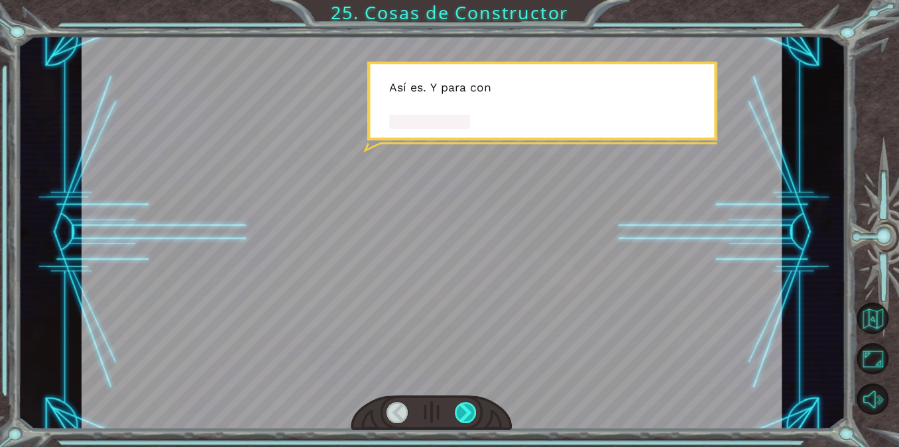
click at [463, 416] on div at bounding box center [466, 412] width 22 height 21
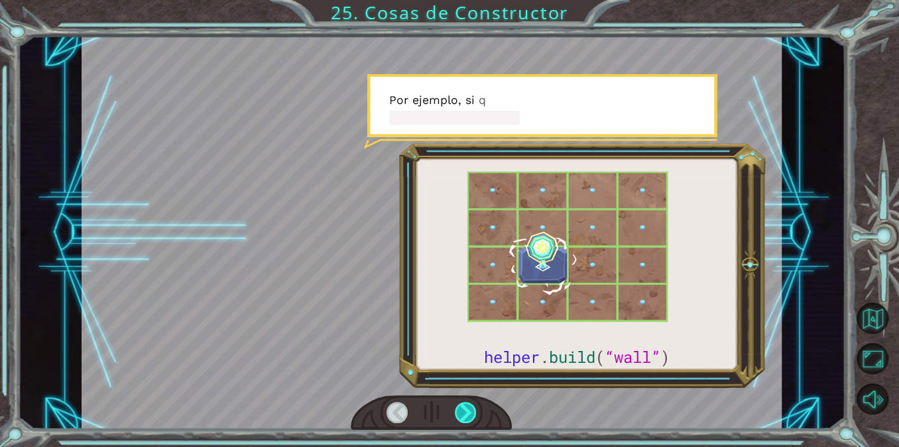
click at [463, 416] on div at bounding box center [466, 412] width 22 height 21
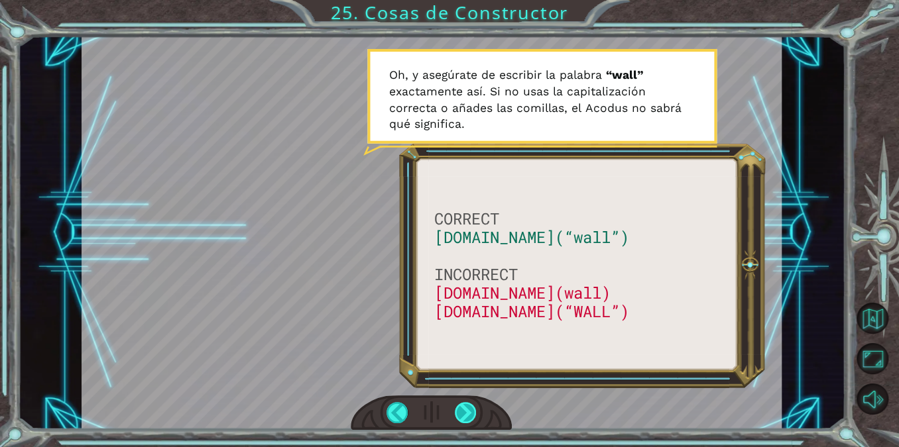
click at [463, 416] on div at bounding box center [466, 412] width 22 height 21
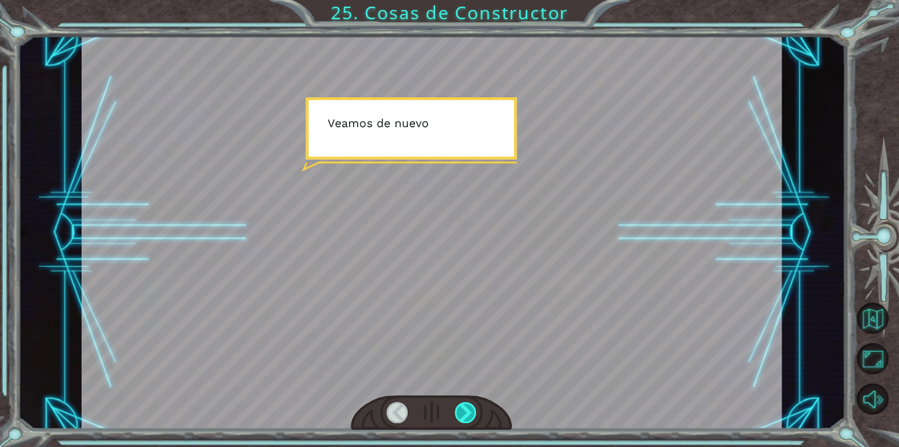
click at [463, 416] on div at bounding box center [466, 412] width 22 height 21
